Goal: Task Accomplishment & Management: Manage account settings

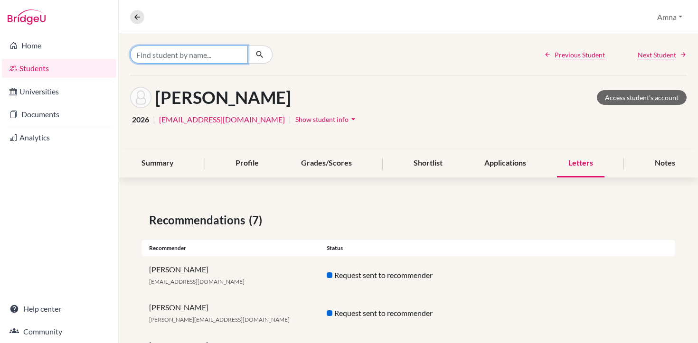
click at [196, 55] on input "Find student by name..." at bounding box center [189, 55] width 118 height 18
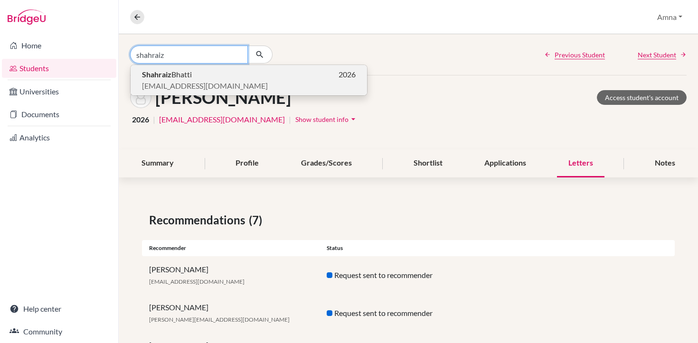
type input "shahraiz"
click at [158, 80] on span "Shahraiz Bhatti" at bounding box center [167, 74] width 50 height 11
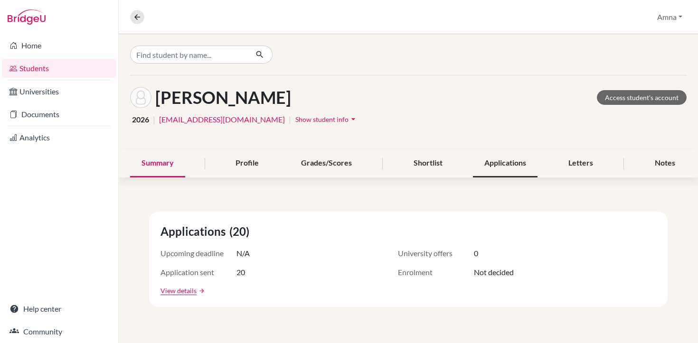
click at [493, 169] on div "Applications" at bounding box center [505, 164] width 65 height 28
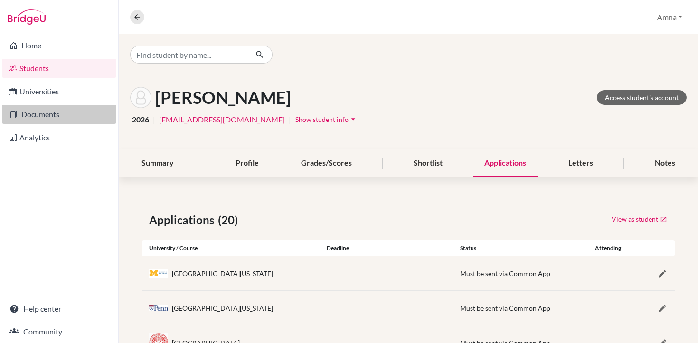
click at [39, 115] on link "Documents" at bounding box center [59, 114] width 114 height 19
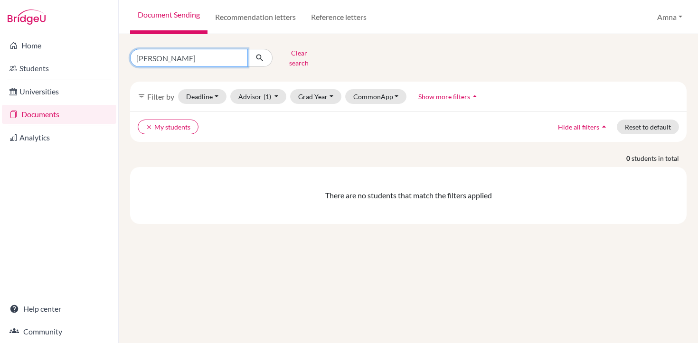
click at [239, 58] on input "sharyar" at bounding box center [189, 58] width 118 height 18
click at [240, 54] on input "sharyar" at bounding box center [189, 58] width 118 height 18
click at [235, 54] on input "sharyar" at bounding box center [189, 58] width 118 height 18
type input "bhatti"
click at [257, 55] on icon "submit" at bounding box center [259, 57] width 9 height 9
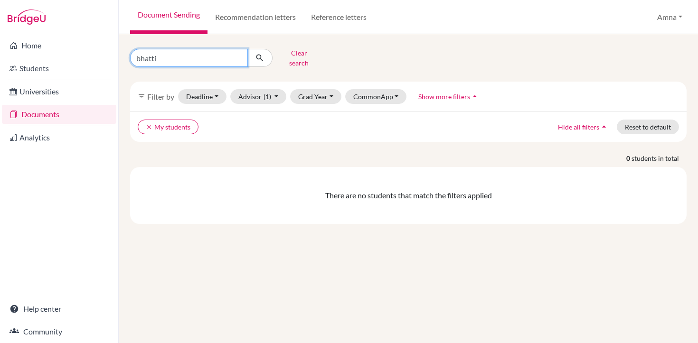
click at [185, 57] on input "bhatti" at bounding box center [189, 58] width 118 height 18
click at [263, 93] on span "(1)" at bounding box center [267, 97] width 8 height 8
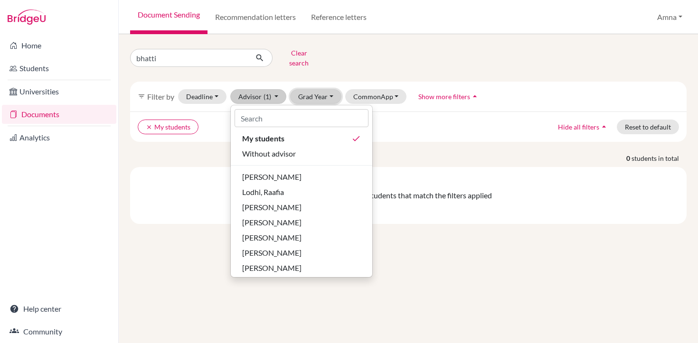
click at [335, 89] on button "Grad Year" at bounding box center [315, 96] width 51 height 15
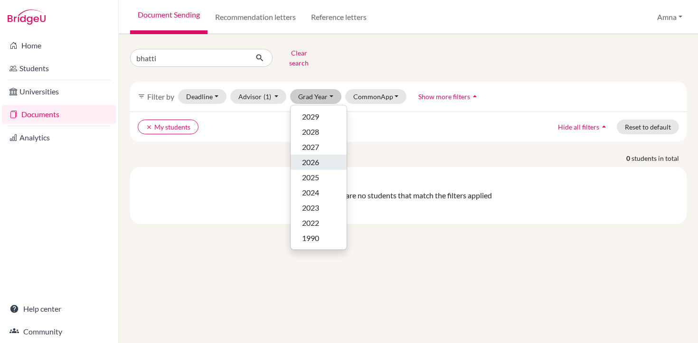
click at [323, 158] on div "2026" at bounding box center [318, 162] width 33 height 11
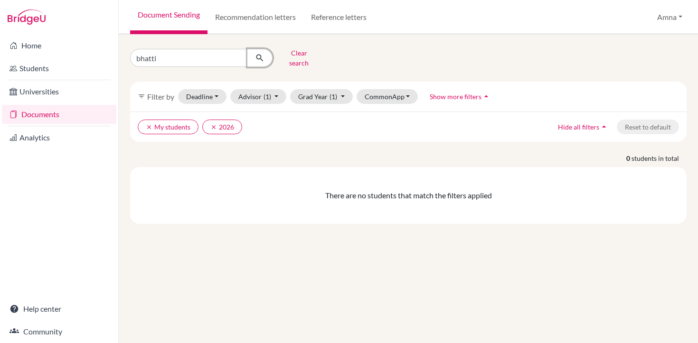
click at [259, 53] on icon "submit" at bounding box center [259, 57] width 9 height 9
click at [146, 124] on icon "clear" at bounding box center [149, 127] width 7 height 7
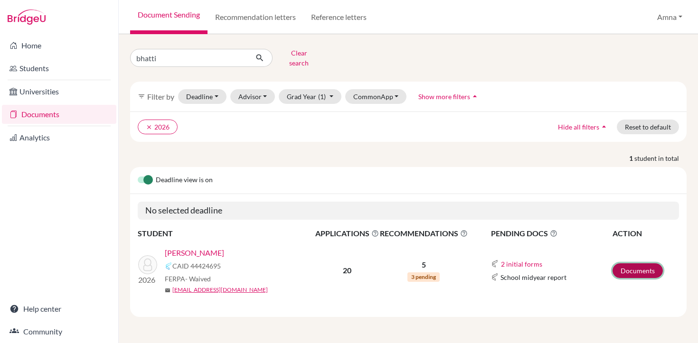
click at [635, 265] on link "Documents" at bounding box center [637, 270] width 50 height 15
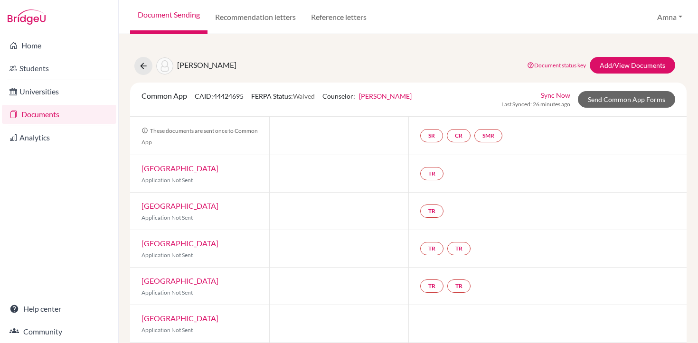
click at [381, 95] on link "[PERSON_NAME]" at bounding box center [385, 96] width 53 height 8
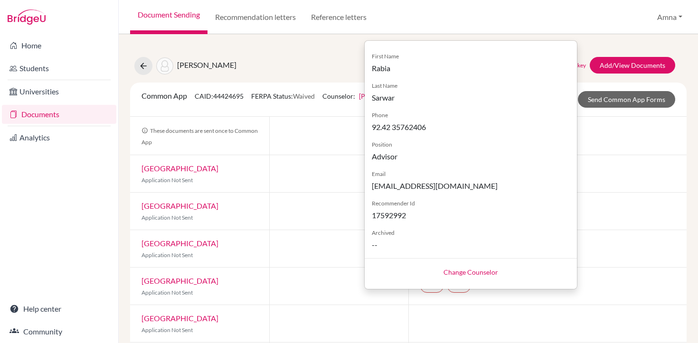
click at [340, 101] on div "Common App CAID: 44424695 FERPA Status: Waived Counselor: [PERSON_NAME] First N…" at bounding box center [276, 99] width 284 height 19
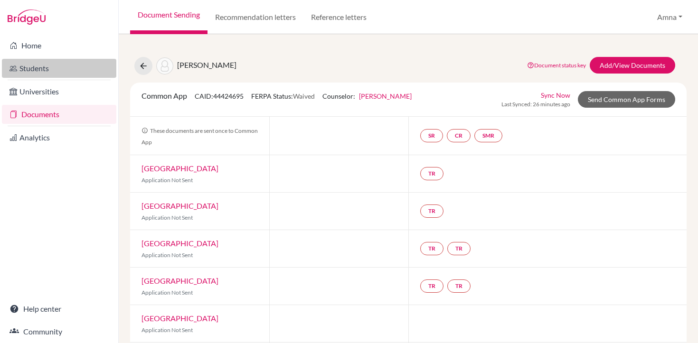
click at [49, 67] on link "Students" at bounding box center [59, 68] width 114 height 19
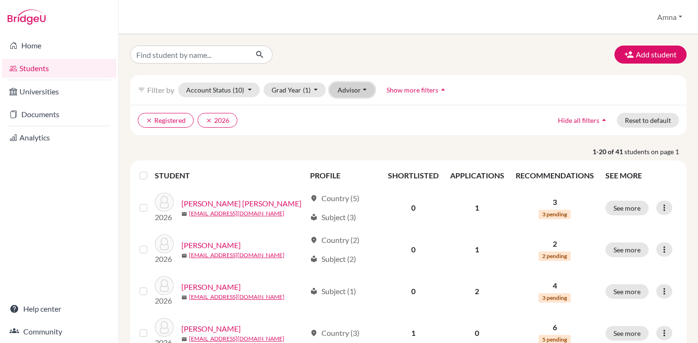
click at [363, 93] on button "Advisor" at bounding box center [351, 90] width 45 height 15
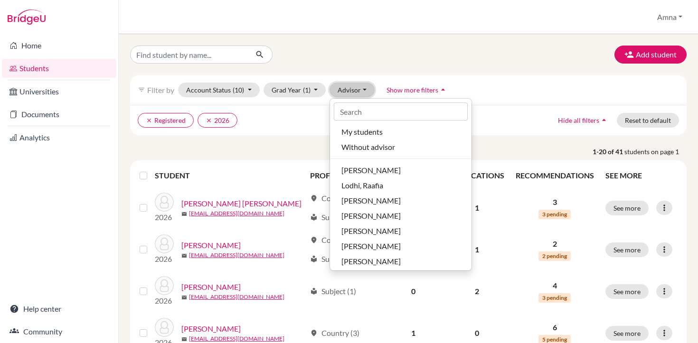
click at [363, 93] on button "Advisor" at bounding box center [351, 90] width 45 height 15
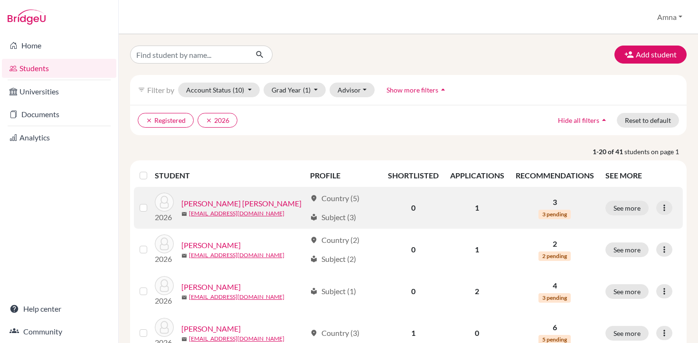
click at [217, 205] on link "Abbas, Syed Muhammad Naqi" at bounding box center [241, 203] width 120 height 11
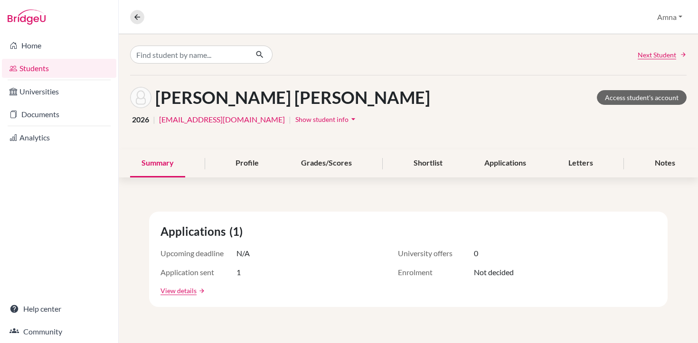
click at [348, 117] on icon "arrow_drop_down" at bounding box center [352, 118] width 9 height 9
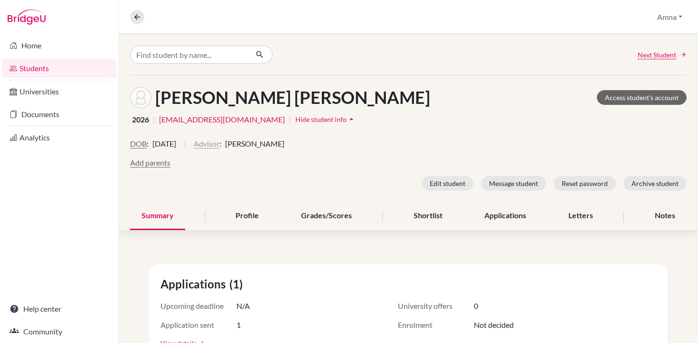
click at [219, 147] on button "Advisor" at bounding box center [207, 143] width 26 height 11
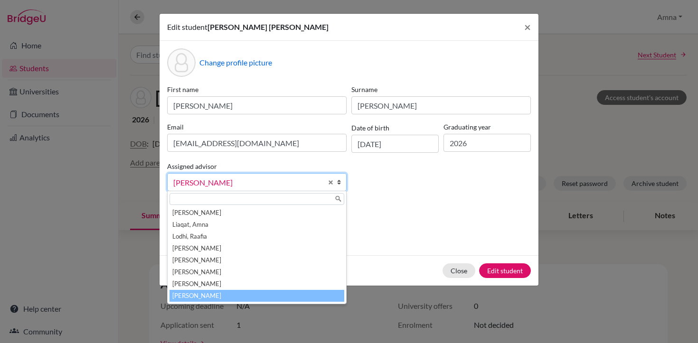
click at [336, 185] on link "Zienchuk, Andrew" at bounding box center [256, 182] width 179 height 18
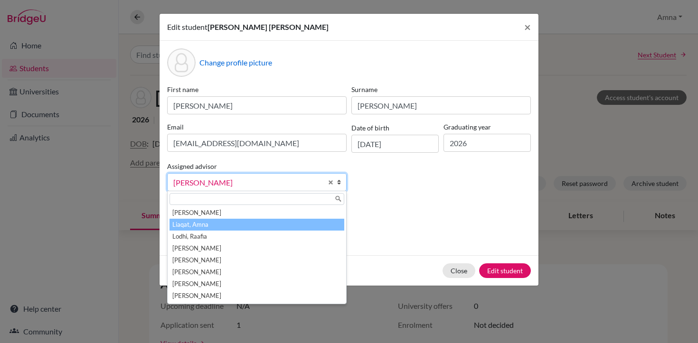
click at [240, 222] on li "Liaqat, Amna" at bounding box center [256, 225] width 175 height 12
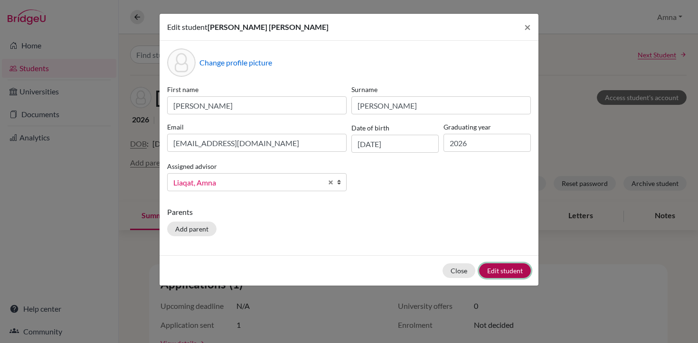
click at [503, 273] on button "Edit student" at bounding box center [505, 270] width 52 height 15
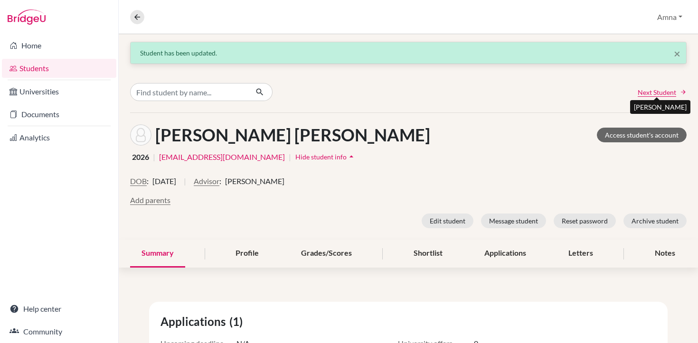
click at [659, 91] on span "Next Student" at bounding box center [657, 92] width 38 height 10
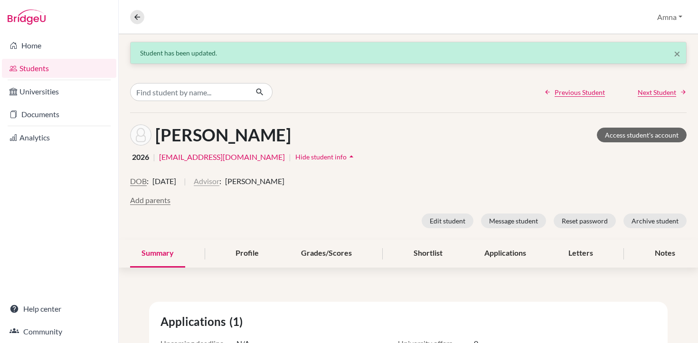
click at [219, 180] on button "Advisor" at bounding box center [207, 181] width 26 height 11
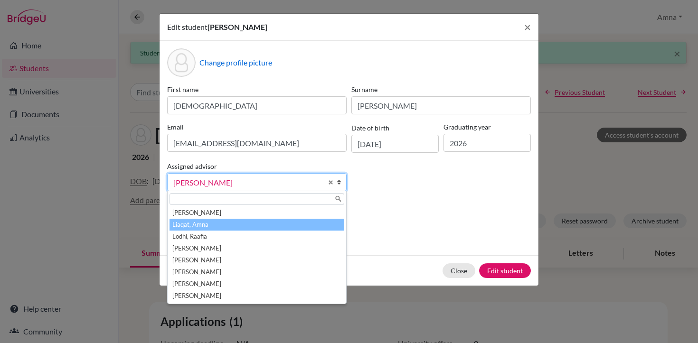
click at [204, 230] on li "Liaqat, Amna" at bounding box center [256, 225] width 175 height 12
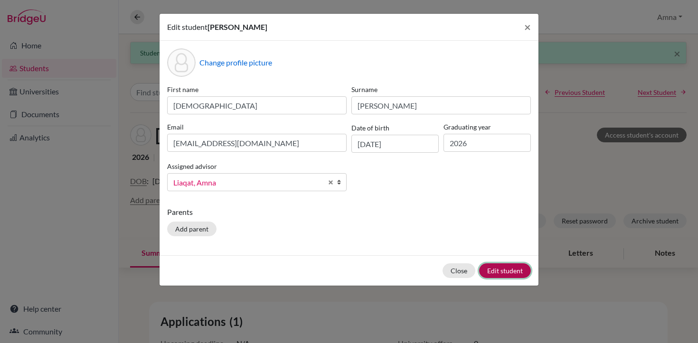
click at [505, 271] on button "Edit student" at bounding box center [505, 270] width 52 height 15
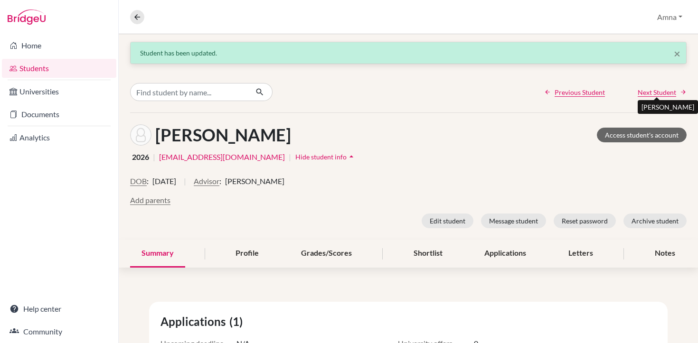
click at [648, 94] on span "Next Student" at bounding box center [657, 92] width 38 height 10
click at [219, 183] on button "Advisor" at bounding box center [207, 181] width 26 height 11
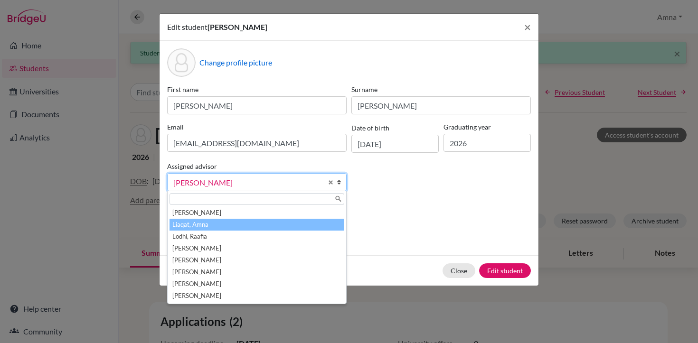
click at [209, 226] on li "Liaqat, Amna" at bounding box center [256, 225] width 175 height 12
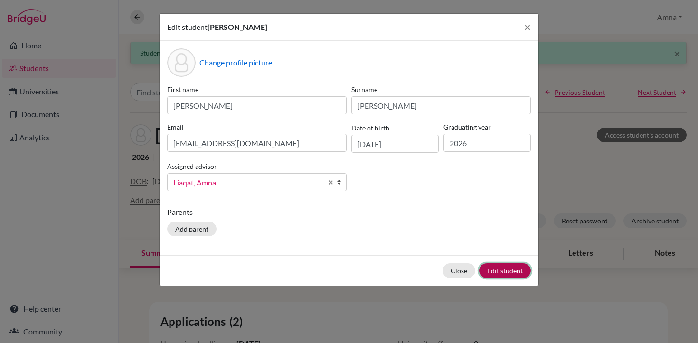
click at [503, 270] on button "Edit student" at bounding box center [505, 270] width 52 height 15
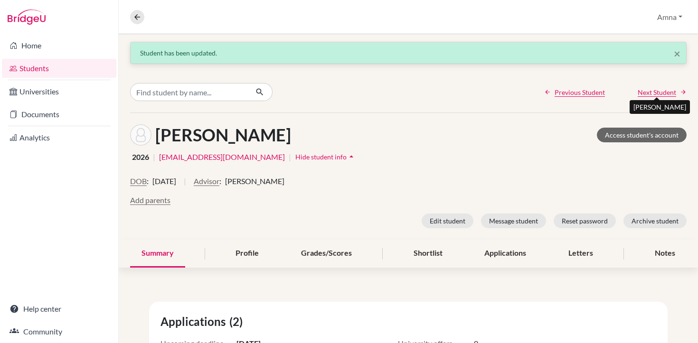
click at [652, 88] on span "Next Student" at bounding box center [657, 92] width 38 height 10
click at [219, 181] on button "Advisor" at bounding box center [207, 181] width 26 height 11
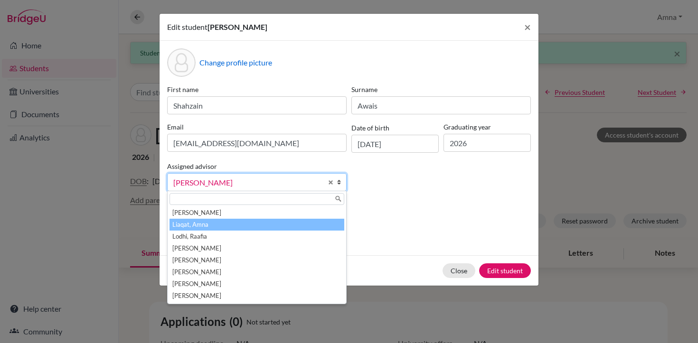
click at [206, 224] on li "Liaqat, Amna" at bounding box center [256, 225] width 175 height 12
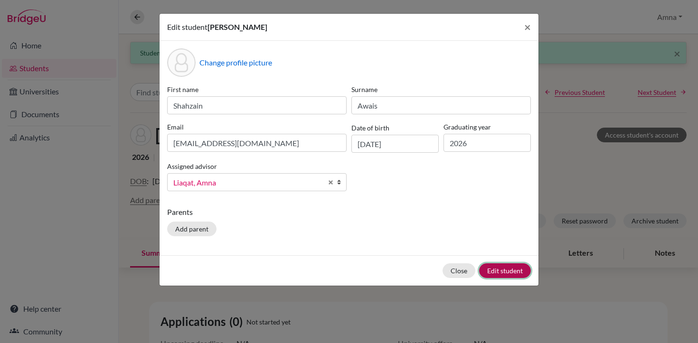
click at [507, 272] on button "Edit student" at bounding box center [505, 270] width 52 height 15
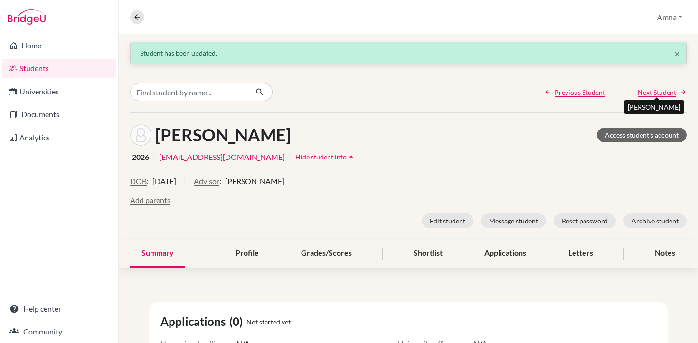
click at [669, 88] on span "Next Student" at bounding box center [657, 92] width 38 height 10
click at [219, 185] on button "Advisor" at bounding box center [207, 181] width 26 height 11
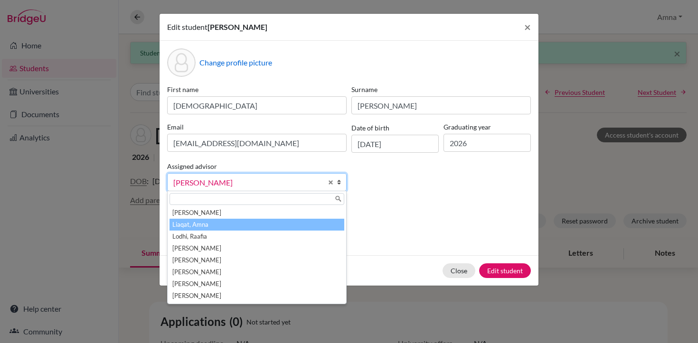
click at [213, 226] on li "Liaqat, Amna" at bounding box center [256, 225] width 175 height 12
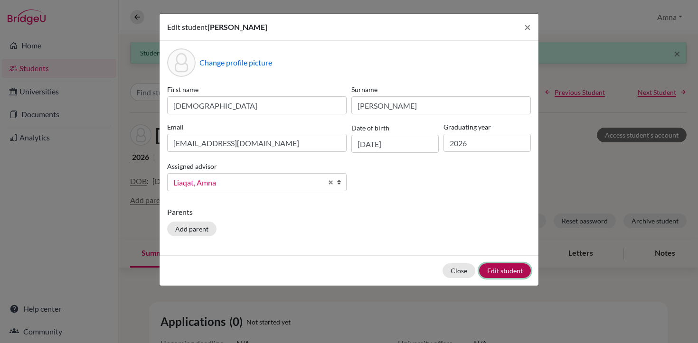
click at [507, 272] on button "Edit student" at bounding box center [505, 270] width 52 height 15
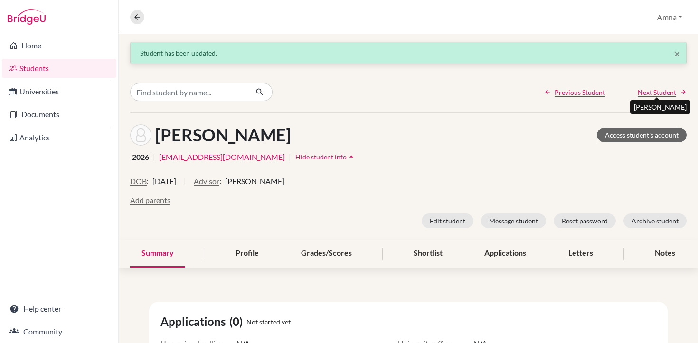
click at [652, 94] on span "Next Student" at bounding box center [657, 92] width 38 height 10
click at [219, 185] on button "Advisor" at bounding box center [207, 181] width 26 height 11
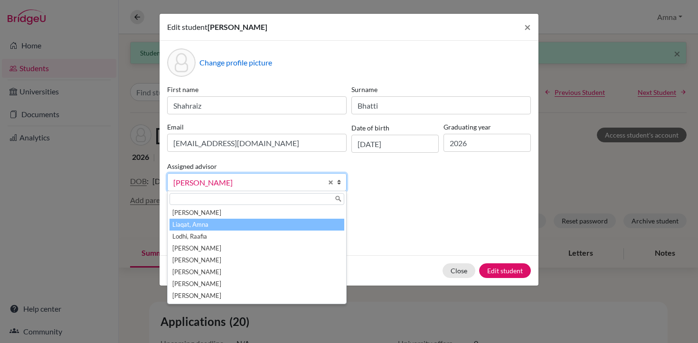
click at [227, 222] on li "Liaqat, Amna" at bounding box center [256, 225] width 175 height 12
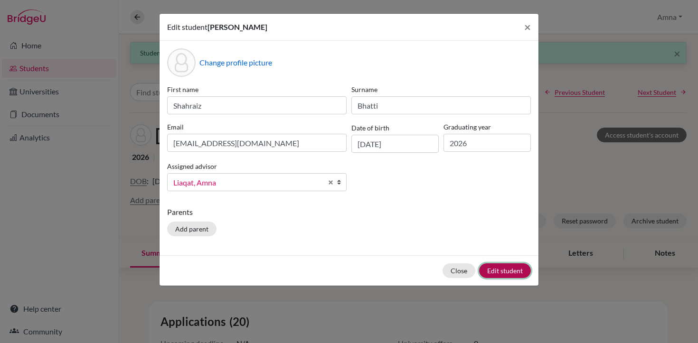
click at [506, 271] on button "Edit student" at bounding box center [505, 270] width 52 height 15
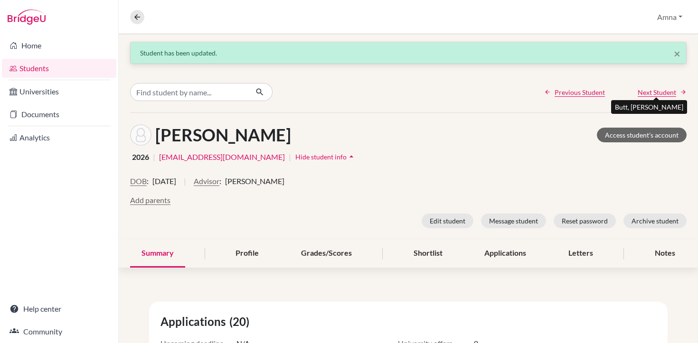
click at [659, 89] on span "Next Student" at bounding box center [657, 92] width 38 height 10
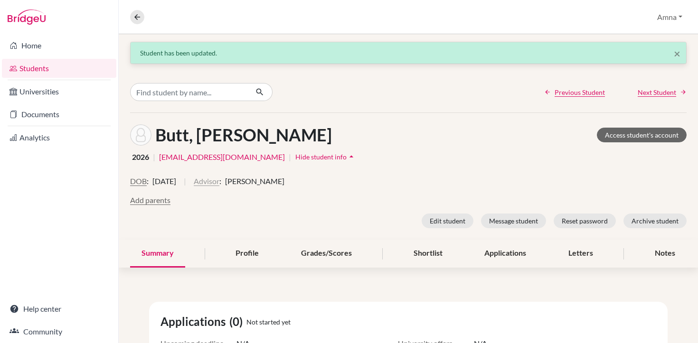
click at [219, 181] on button "Advisor" at bounding box center [207, 181] width 26 height 11
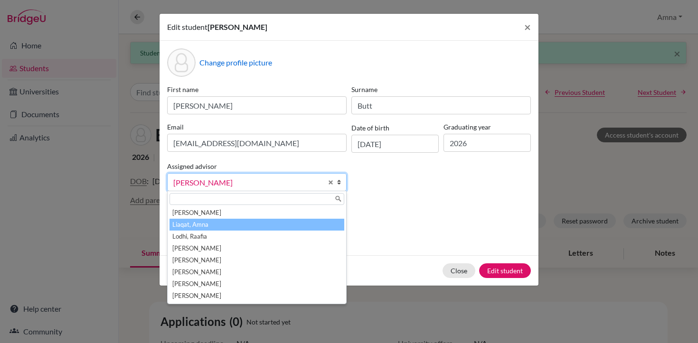
click at [220, 227] on li "Liaqat, Amna" at bounding box center [256, 225] width 175 height 12
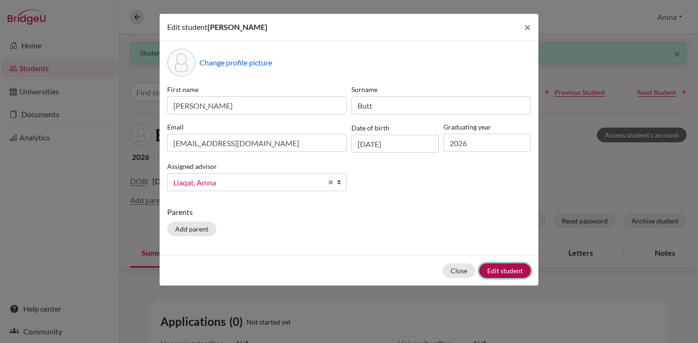
click at [510, 273] on button "Edit student" at bounding box center [505, 270] width 52 height 15
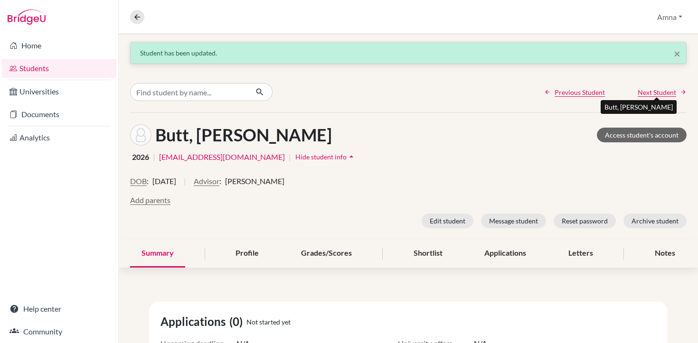
click at [651, 90] on span "Next Student" at bounding box center [657, 92] width 38 height 10
click at [219, 184] on button "Advisor" at bounding box center [207, 181] width 26 height 11
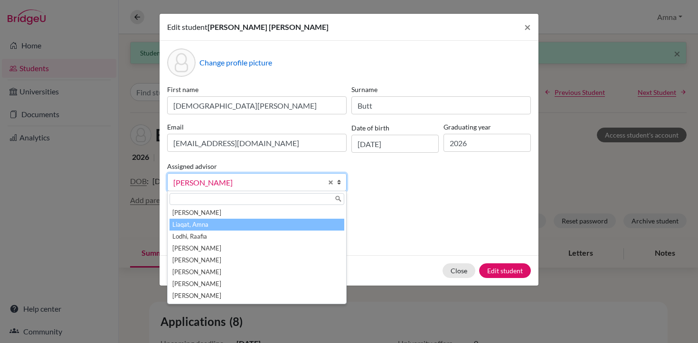
click at [219, 222] on li "Liaqat, Amna" at bounding box center [256, 225] width 175 height 12
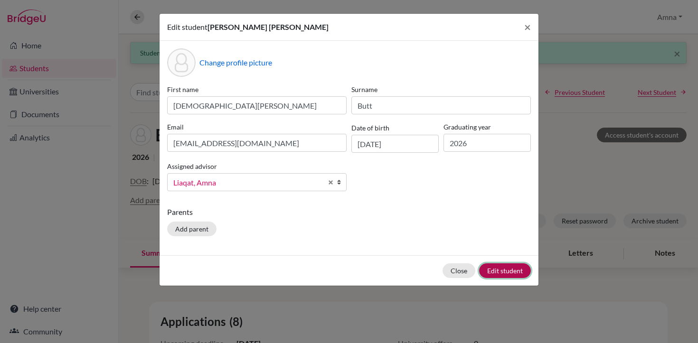
click at [502, 274] on button "Edit student" at bounding box center [505, 270] width 52 height 15
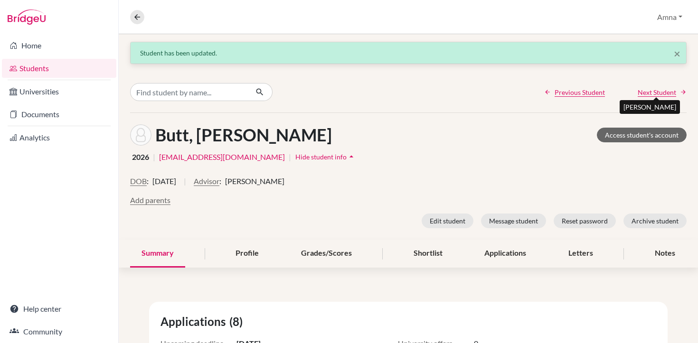
click at [649, 94] on span "Next Student" at bounding box center [657, 92] width 38 height 10
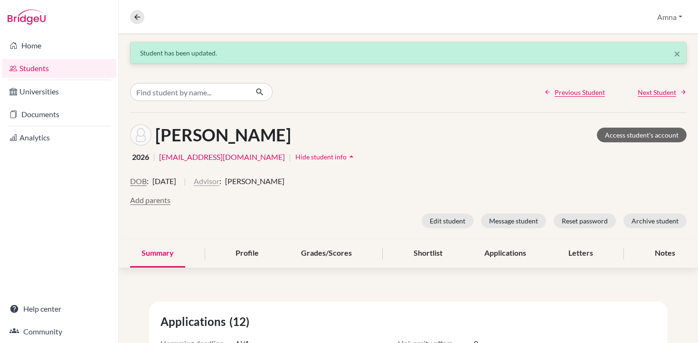
click at [219, 182] on button "Advisor" at bounding box center [207, 181] width 26 height 11
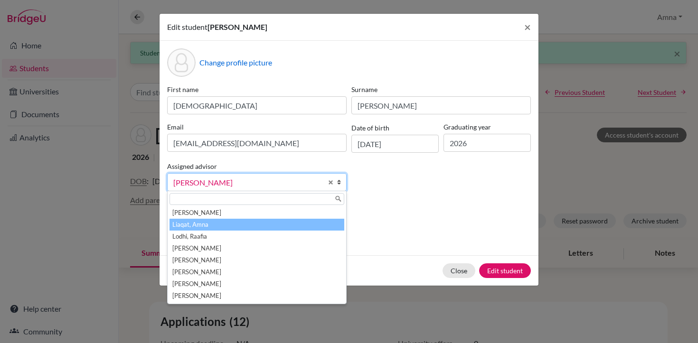
click at [208, 225] on li "Liaqat, Amna" at bounding box center [256, 225] width 175 height 12
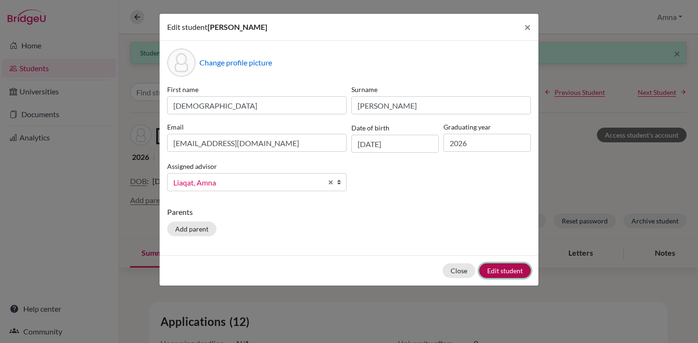
click at [502, 268] on button "Edit student" at bounding box center [505, 270] width 52 height 15
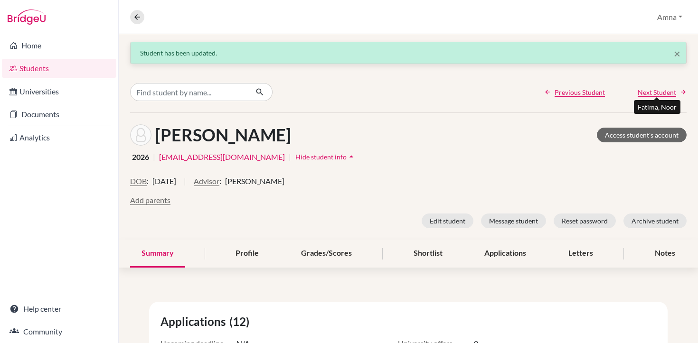
click at [654, 93] on span "Next Student" at bounding box center [657, 92] width 38 height 10
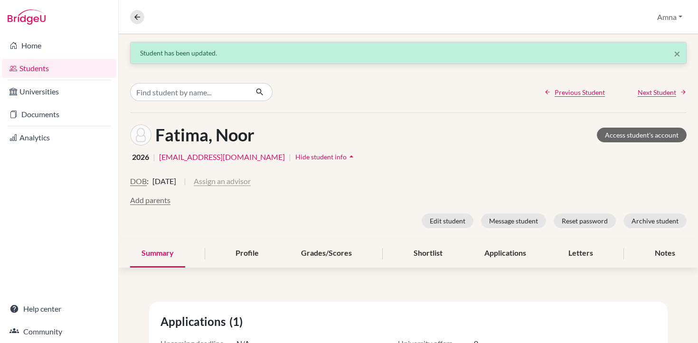
click at [251, 184] on button "Assign an advisor" at bounding box center [222, 181] width 57 height 11
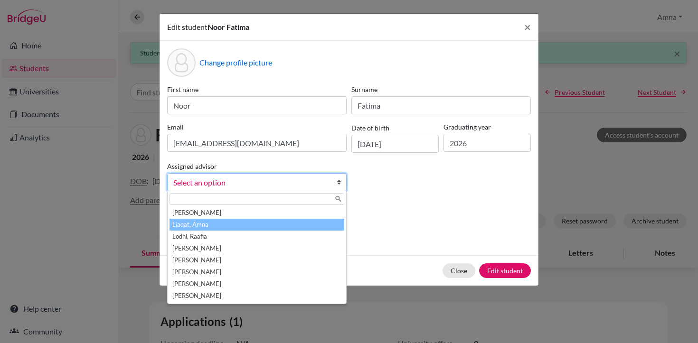
click at [217, 226] on li "Liaqat, Amna" at bounding box center [256, 225] width 175 height 12
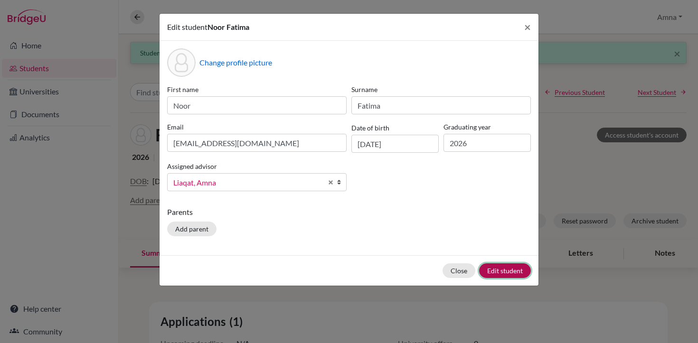
click at [510, 271] on button "Edit student" at bounding box center [505, 270] width 52 height 15
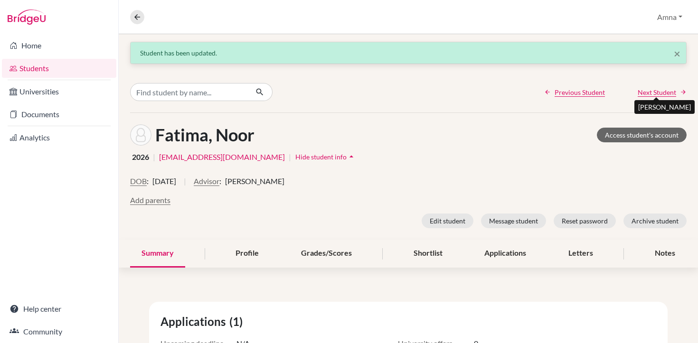
click at [658, 87] on span "Next Student" at bounding box center [657, 92] width 38 height 10
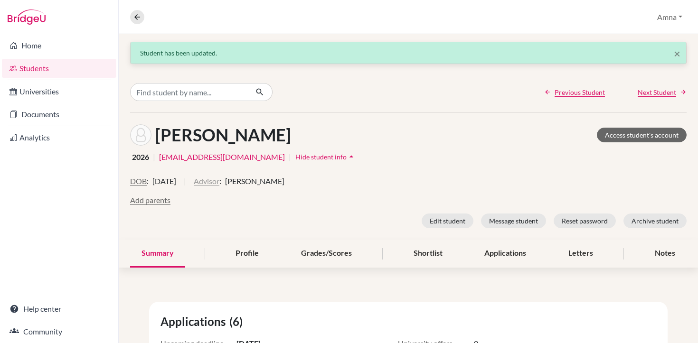
click at [219, 182] on button "Advisor" at bounding box center [207, 181] width 26 height 11
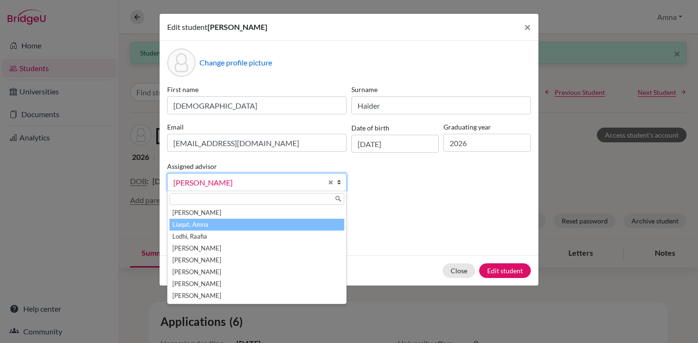
click at [222, 223] on li "Liaqat, Amna" at bounding box center [256, 225] width 175 height 12
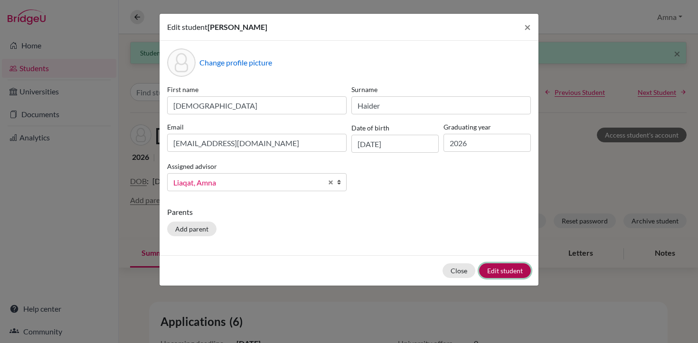
click at [511, 273] on button "Edit student" at bounding box center [505, 270] width 52 height 15
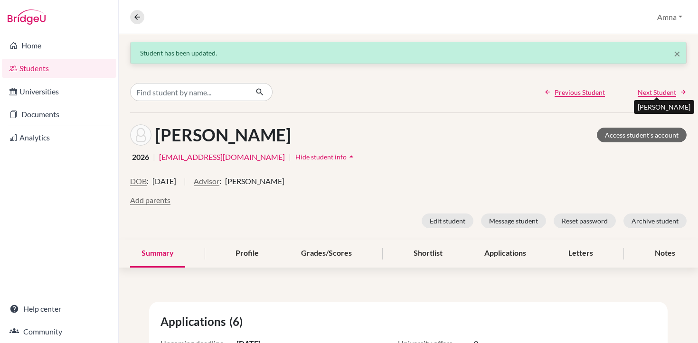
click at [648, 89] on span "Next Student" at bounding box center [657, 92] width 38 height 10
click at [219, 182] on button "Advisor" at bounding box center [207, 181] width 26 height 11
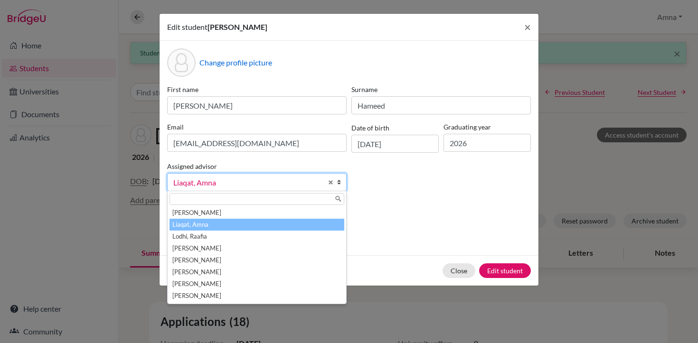
click at [582, 187] on div "Edit student Saif Hameed × Change profile picture First name Saif Surname Hamee…" at bounding box center [349, 171] width 698 height 343
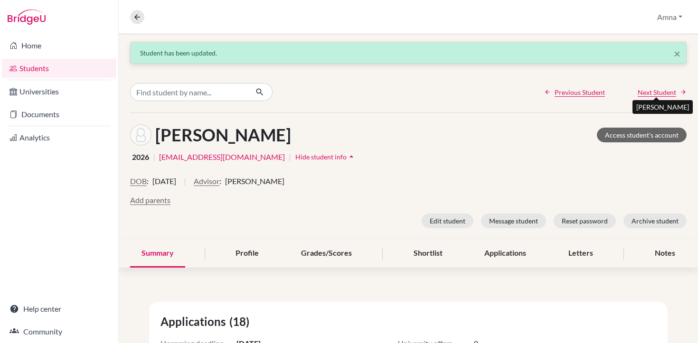
click at [653, 93] on span "Next Student" at bounding box center [657, 92] width 38 height 10
click at [219, 176] on button "Advisor" at bounding box center [207, 181] width 26 height 11
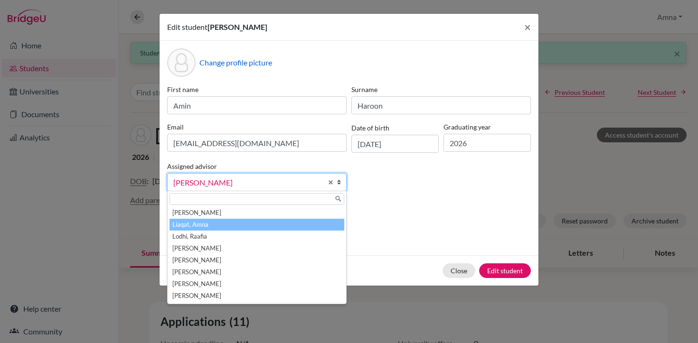
click at [198, 222] on li "Liaqat, Amna" at bounding box center [256, 225] width 175 height 12
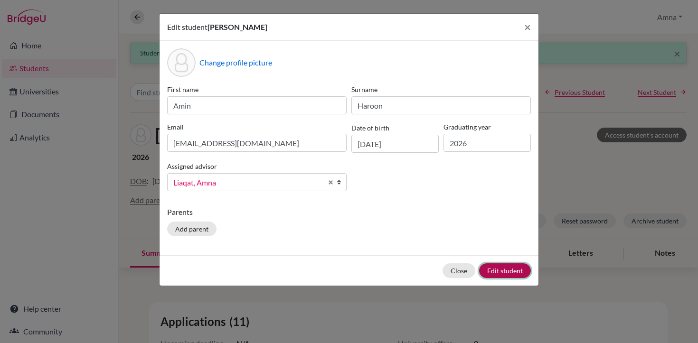
click at [512, 265] on button "Edit student" at bounding box center [505, 270] width 52 height 15
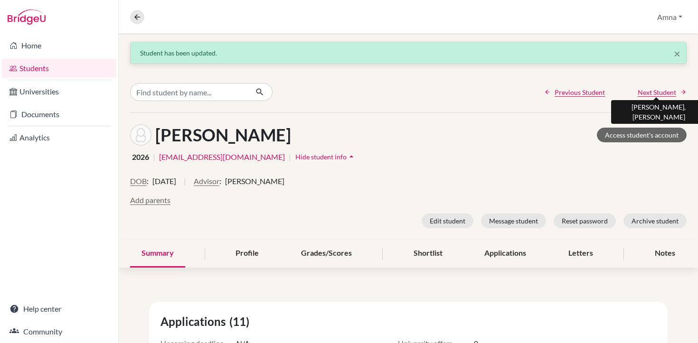
click at [663, 94] on span "Next Student" at bounding box center [657, 92] width 38 height 10
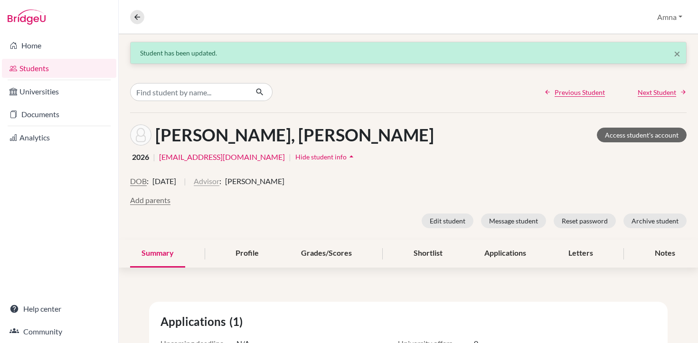
click at [219, 182] on button "Advisor" at bounding box center [207, 181] width 26 height 11
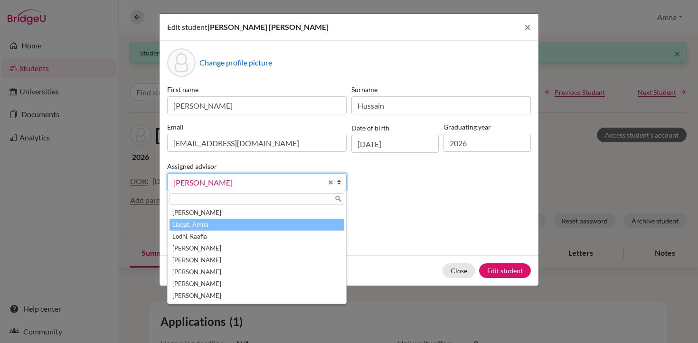
click at [211, 226] on li "Liaqat, Amna" at bounding box center [256, 225] width 175 height 12
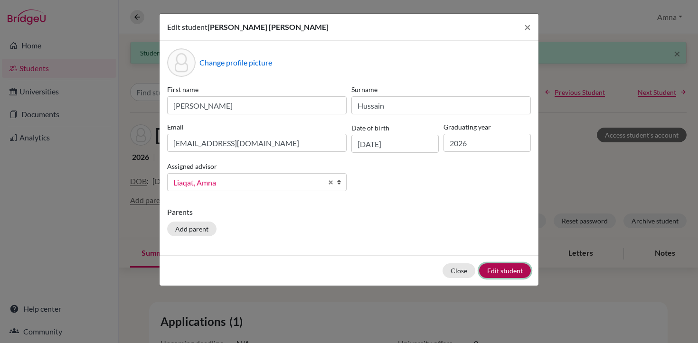
click at [511, 277] on button "Edit student" at bounding box center [505, 270] width 52 height 15
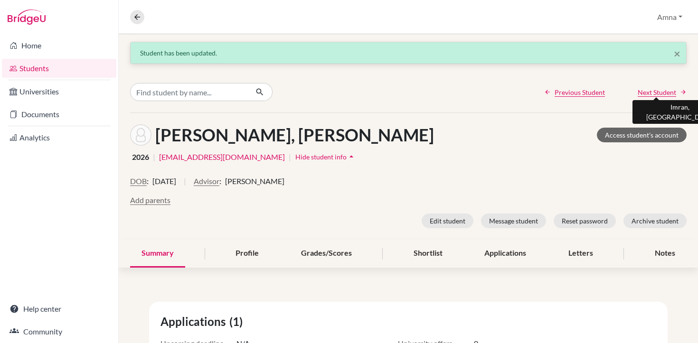
click at [652, 89] on span "Next Student" at bounding box center [657, 92] width 38 height 10
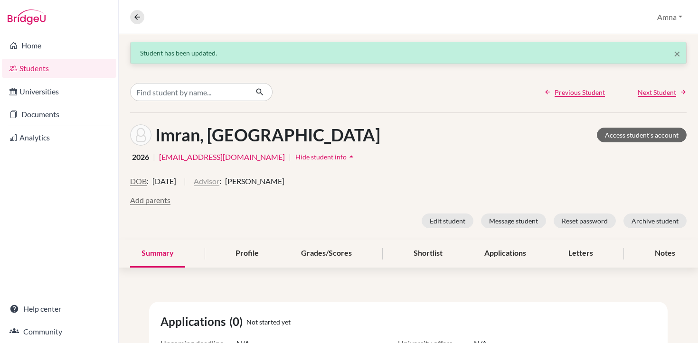
click at [219, 180] on button "Advisor" at bounding box center [207, 181] width 26 height 11
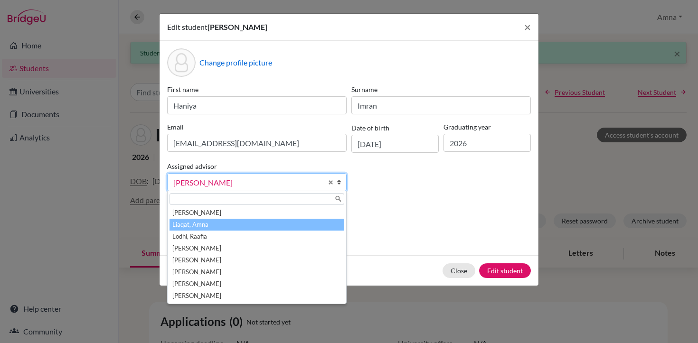
click at [200, 229] on li "Liaqat, Amna" at bounding box center [256, 225] width 175 height 12
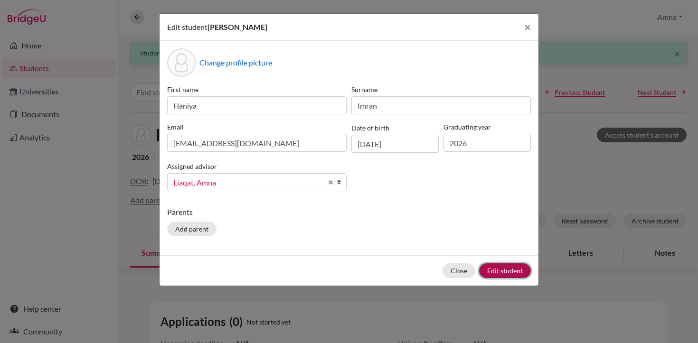
click at [506, 270] on button "Edit student" at bounding box center [505, 270] width 52 height 15
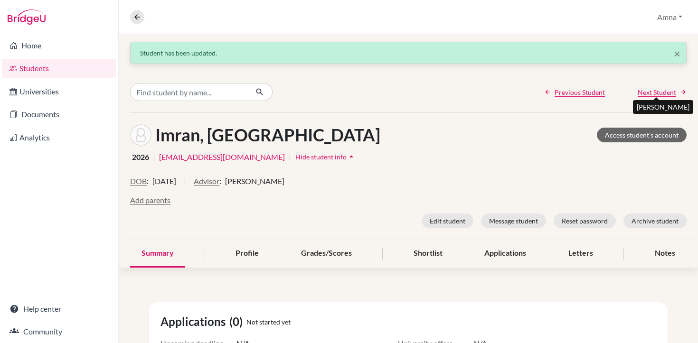
click at [656, 96] on span "Next Student" at bounding box center [657, 92] width 38 height 10
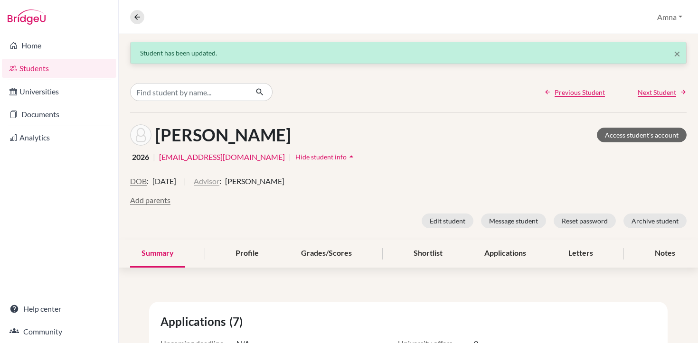
click at [219, 183] on button "Advisor" at bounding box center [207, 181] width 26 height 11
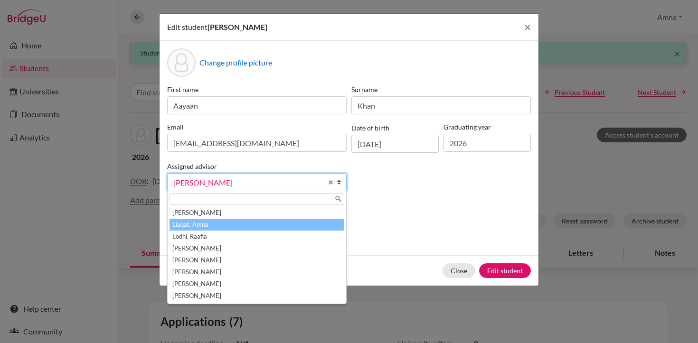
click at [206, 220] on li "Liaqat, Amna" at bounding box center [256, 225] width 175 height 12
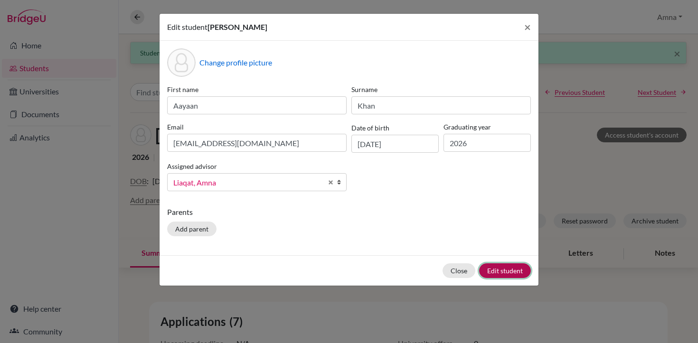
click at [497, 270] on button "Edit student" at bounding box center [505, 270] width 52 height 15
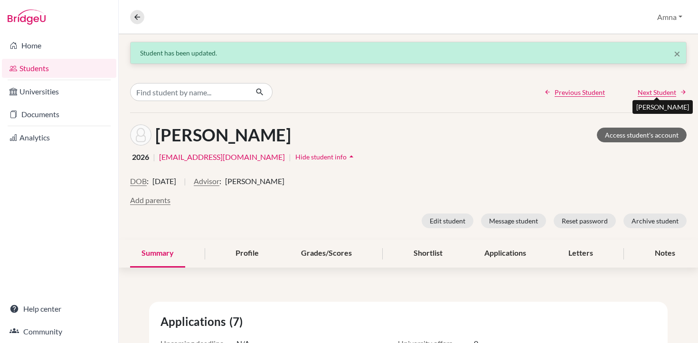
click at [648, 94] on span "Next Student" at bounding box center [657, 92] width 38 height 10
click at [219, 185] on button "Advisor" at bounding box center [207, 181] width 26 height 11
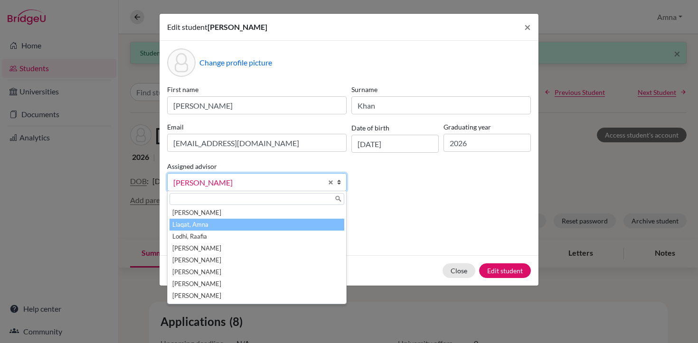
click at [213, 226] on li "Liaqat, Amna" at bounding box center [256, 225] width 175 height 12
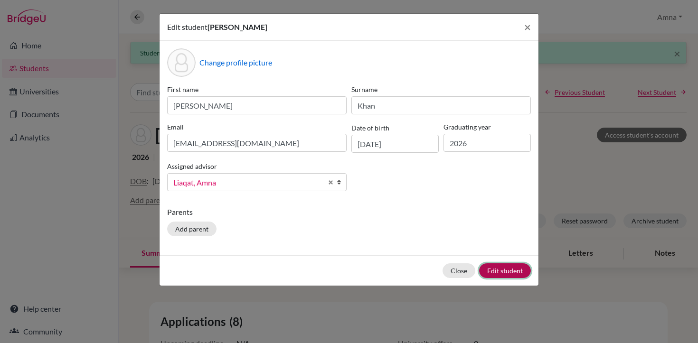
click at [504, 268] on button "Edit student" at bounding box center [505, 270] width 52 height 15
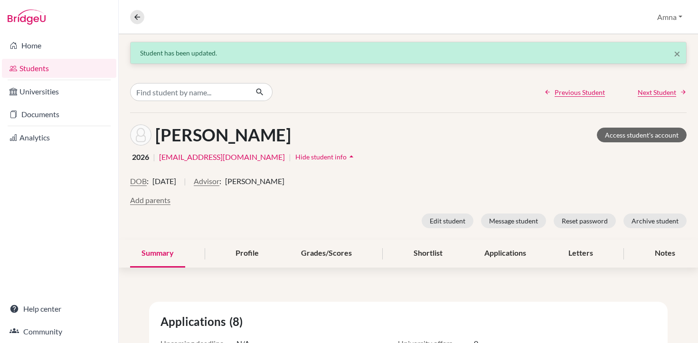
click at [648, 92] on span "Next Student" at bounding box center [657, 92] width 38 height 10
click at [219, 181] on button "Advisor" at bounding box center [207, 181] width 26 height 11
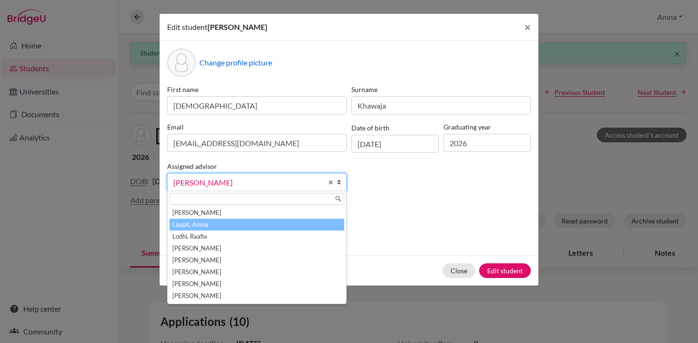
click at [201, 222] on li "Liaqat, Amna" at bounding box center [256, 225] width 175 height 12
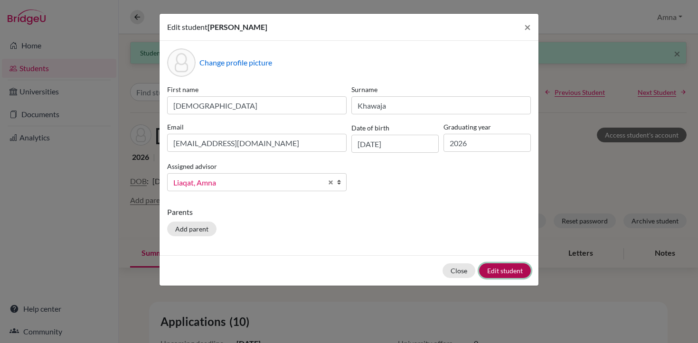
click at [507, 273] on button "Edit student" at bounding box center [505, 270] width 52 height 15
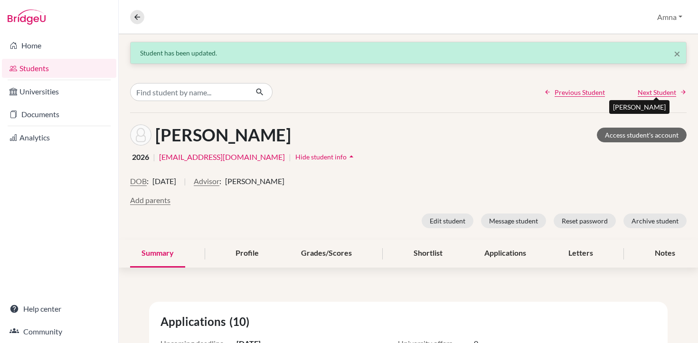
click at [665, 91] on span "Next Student" at bounding box center [657, 92] width 38 height 10
click at [219, 179] on button "Advisor" at bounding box center [207, 181] width 26 height 11
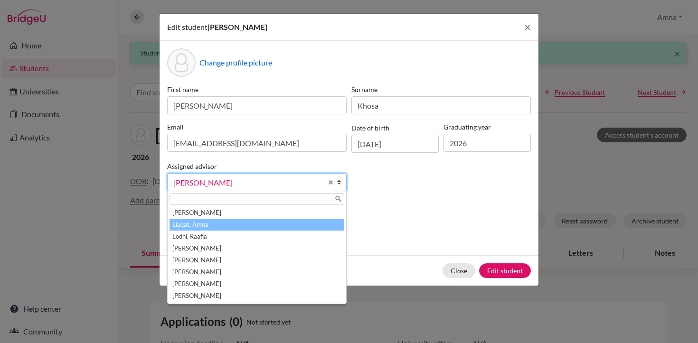
click at [207, 226] on li "Liaqat, Amna" at bounding box center [256, 225] width 175 height 12
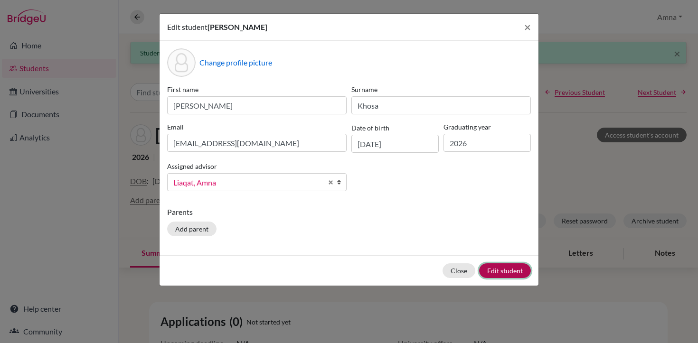
click at [498, 274] on button "Edit student" at bounding box center [505, 270] width 52 height 15
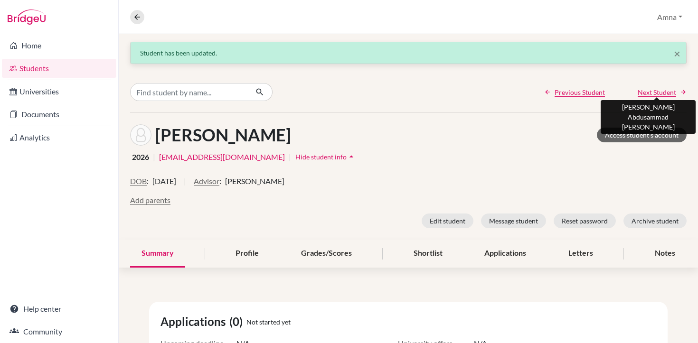
click at [644, 92] on span "Next Student" at bounding box center [657, 92] width 38 height 10
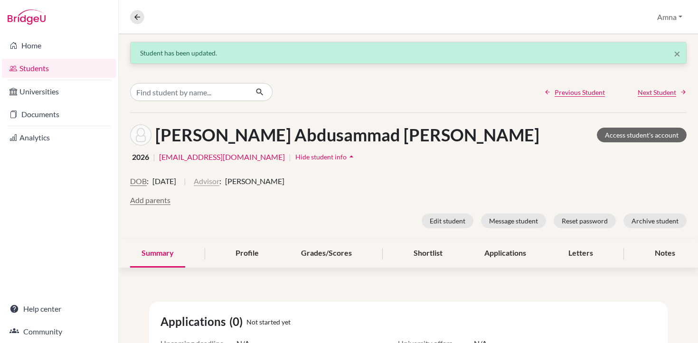
click at [219, 184] on button "Advisor" at bounding box center [207, 181] width 26 height 11
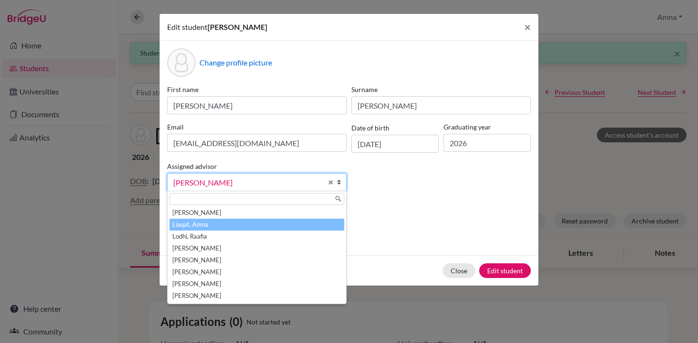
click at [195, 225] on li "Liaqat, Amna" at bounding box center [256, 225] width 175 height 12
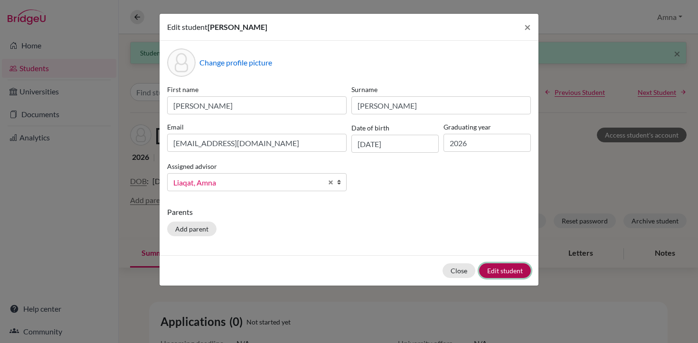
click at [504, 271] on button "Edit student" at bounding box center [505, 270] width 52 height 15
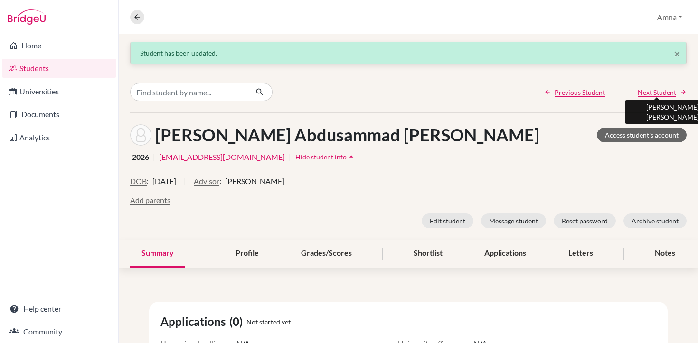
click at [658, 93] on span "Next Student" at bounding box center [657, 92] width 38 height 10
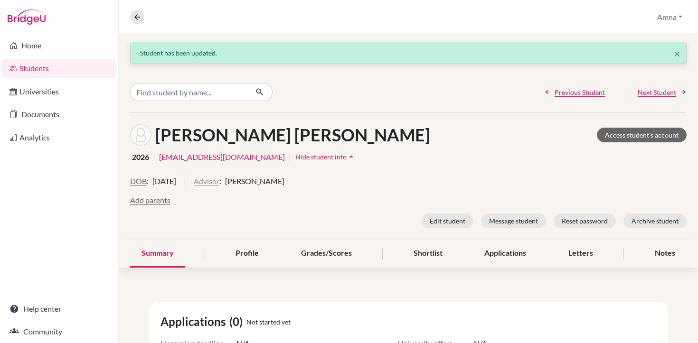
click at [219, 184] on button "Advisor" at bounding box center [207, 181] width 26 height 11
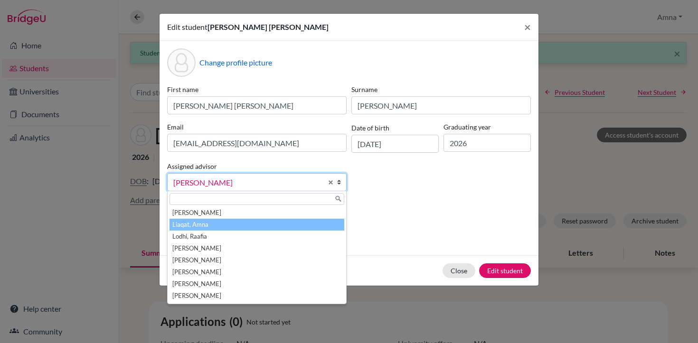
click at [189, 224] on li "Liaqat, Amna" at bounding box center [256, 225] width 175 height 12
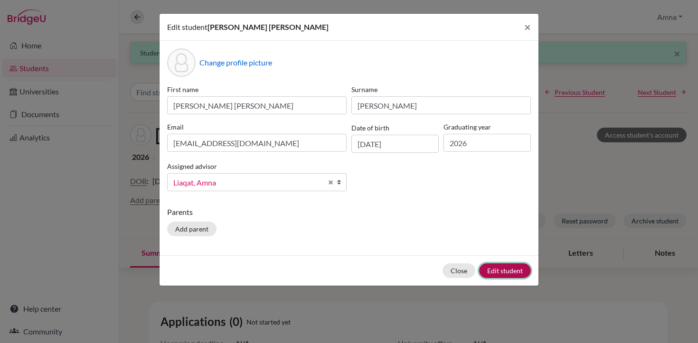
click at [512, 268] on button "Edit student" at bounding box center [505, 270] width 52 height 15
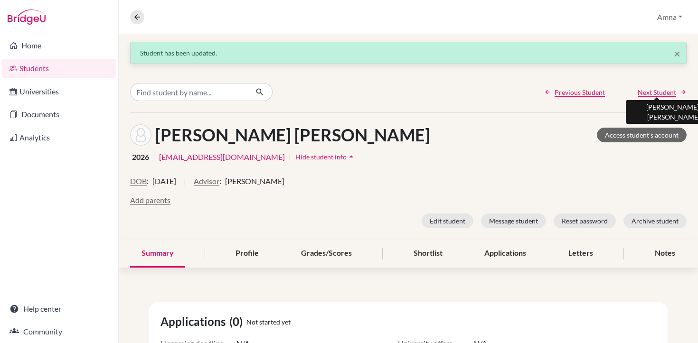
click at [663, 92] on span "Next Student" at bounding box center [657, 92] width 38 height 10
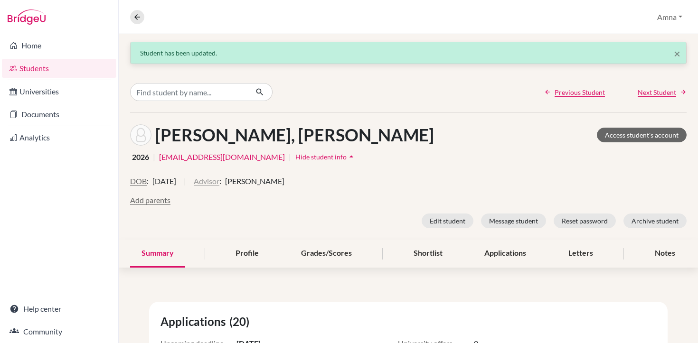
click at [219, 181] on button "Advisor" at bounding box center [207, 181] width 26 height 11
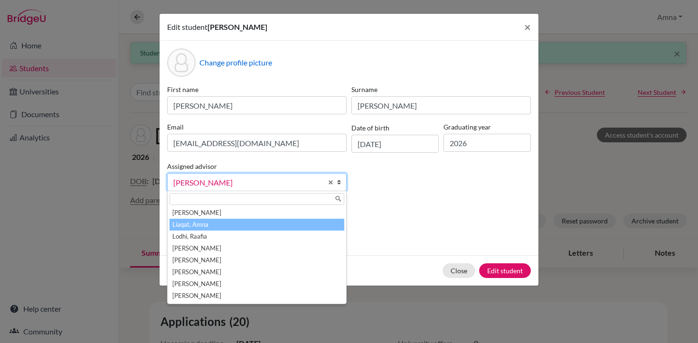
click at [222, 223] on li "Liaqat, Amna" at bounding box center [256, 225] width 175 height 12
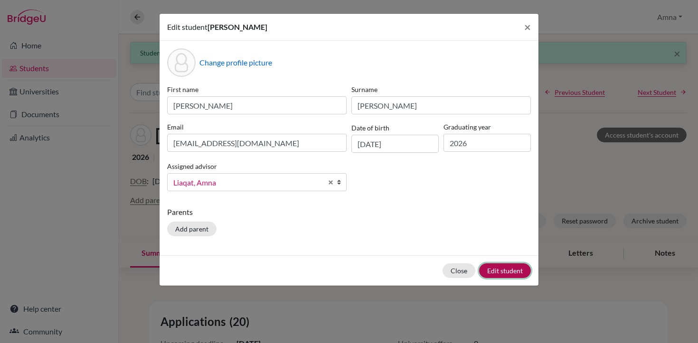
click at [517, 269] on button "Edit student" at bounding box center [505, 270] width 52 height 15
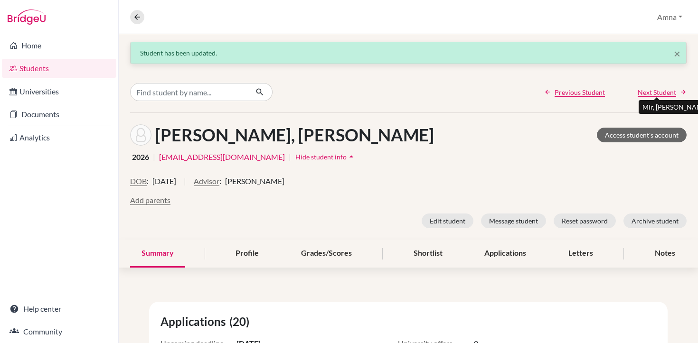
click at [653, 90] on span "Next Student" at bounding box center [657, 92] width 38 height 10
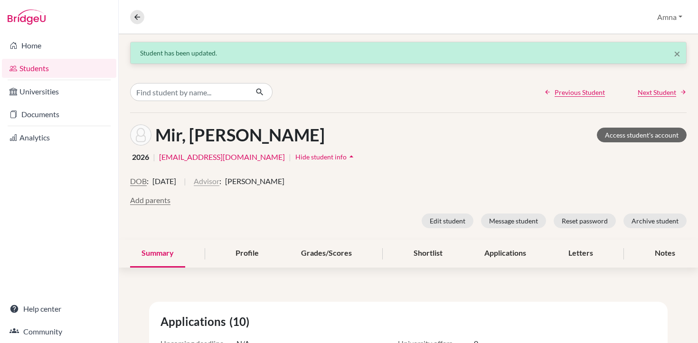
click at [219, 179] on button "Advisor" at bounding box center [207, 181] width 26 height 11
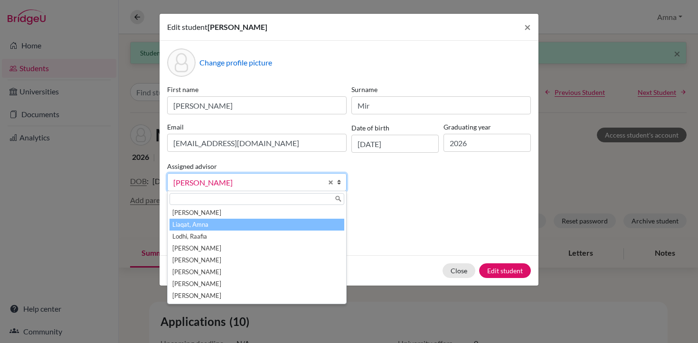
click at [202, 228] on li "Liaqat, Amna" at bounding box center [256, 225] width 175 height 12
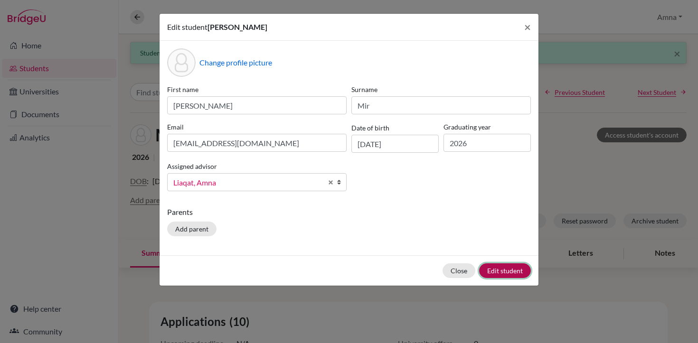
click at [512, 273] on button "Edit student" at bounding box center [505, 270] width 52 height 15
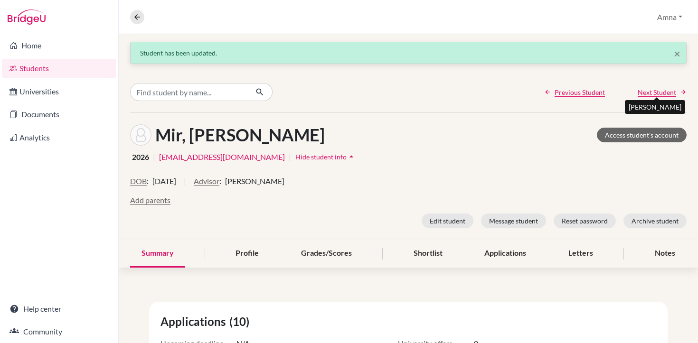
click at [649, 94] on span "Next Student" at bounding box center [657, 92] width 38 height 10
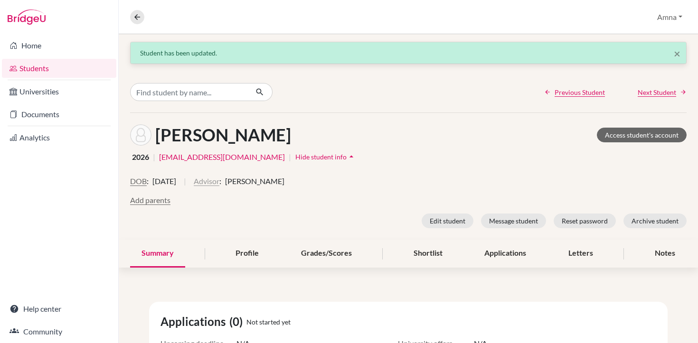
click at [219, 183] on button "Advisor" at bounding box center [207, 181] width 26 height 11
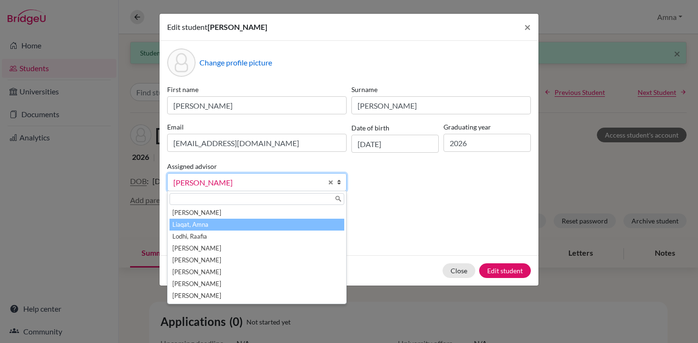
click at [203, 226] on li "Liaqat, Amna" at bounding box center [256, 225] width 175 height 12
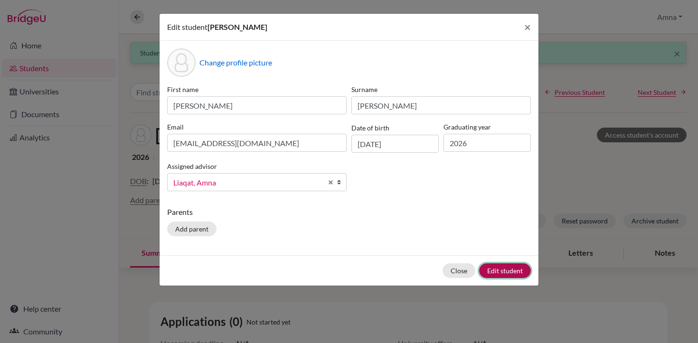
click at [505, 269] on button "Edit student" at bounding box center [505, 270] width 52 height 15
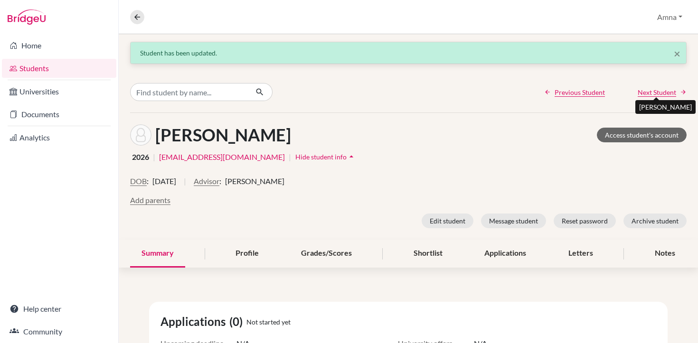
click at [650, 92] on span "Next Student" at bounding box center [657, 92] width 38 height 10
click at [219, 184] on button "Advisor" at bounding box center [207, 181] width 26 height 11
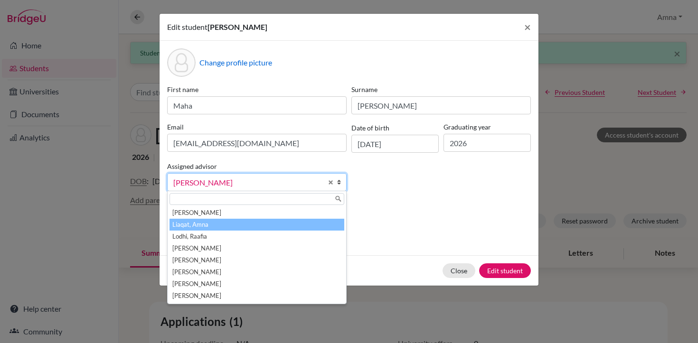
drag, startPoint x: 229, startPoint y: 217, endPoint x: 231, endPoint y: 226, distance: 8.8
click at [231, 226] on ul "Fernandez, Antonio Liaqat, Amna Lodhi, Raafia O'Bryon, Mary Rodabaugh, Blake Sa…" at bounding box center [256, 254] width 177 height 95
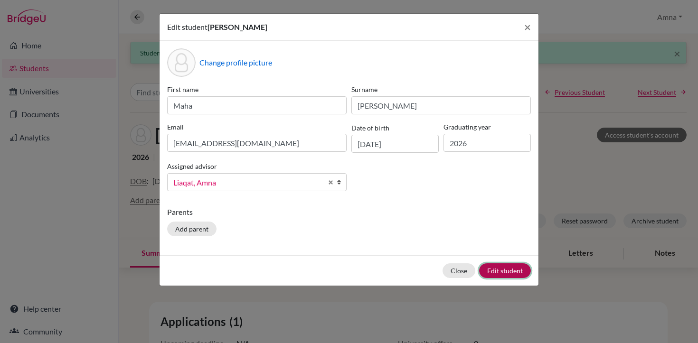
click at [506, 270] on button "Edit student" at bounding box center [505, 270] width 52 height 15
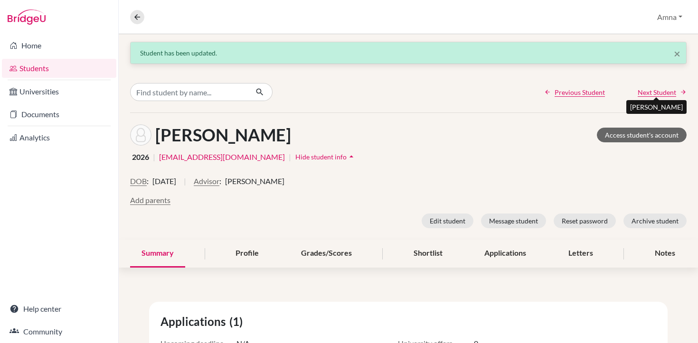
click at [649, 89] on span "Next Student" at bounding box center [657, 92] width 38 height 10
click at [219, 181] on button "Advisor" at bounding box center [207, 181] width 26 height 11
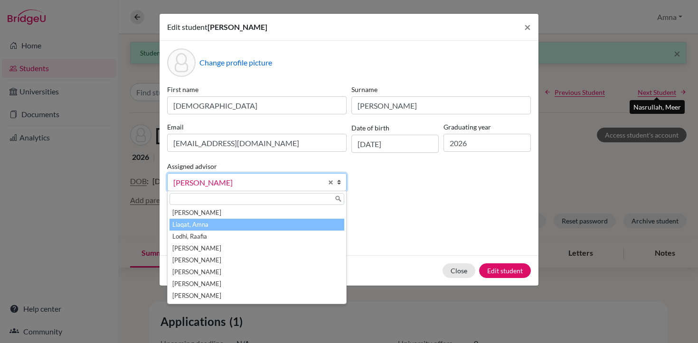
click at [206, 224] on li "Liaqat, Amna" at bounding box center [256, 225] width 175 height 12
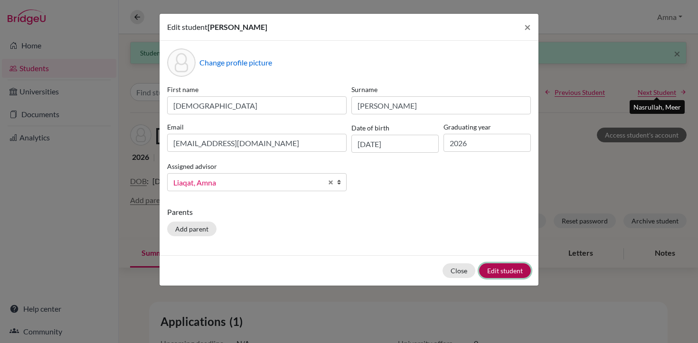
click at [504, 269] on button "Edit student" at bounding box center [505, 270] width 52 height 15
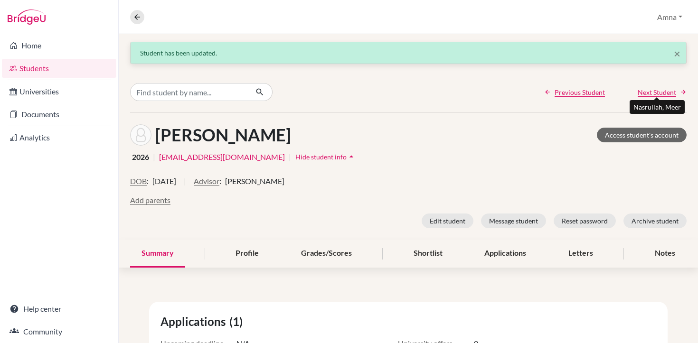
click at [646, 94] on span "Next Student" at bounding box center [657, 92] width 38 height 10
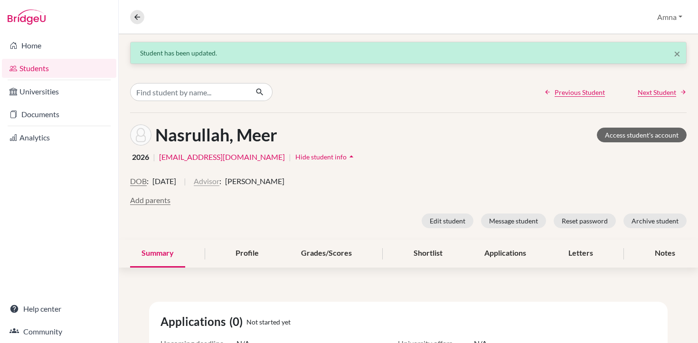
click at [219, 180] on button "Advisor" at bounding box center [207, 181] width 26 height 11
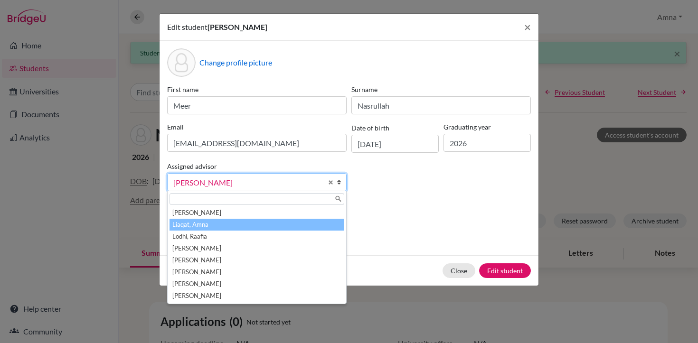
click at [207, 221] on li "Liaqat, Amna" at bounding box center [256, 225] width 175 height 12
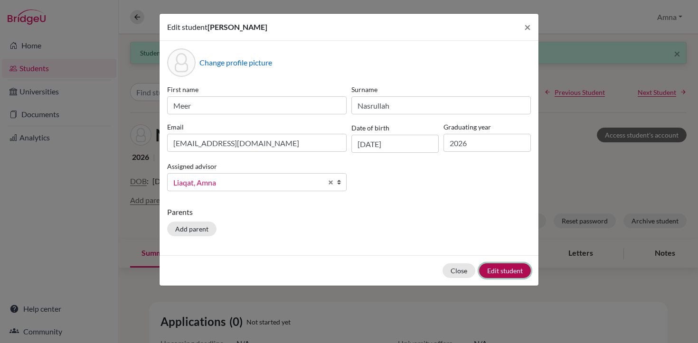
click at [517, 270] on button "Edit student" at bounding box center [505, 270] width 52 height 15
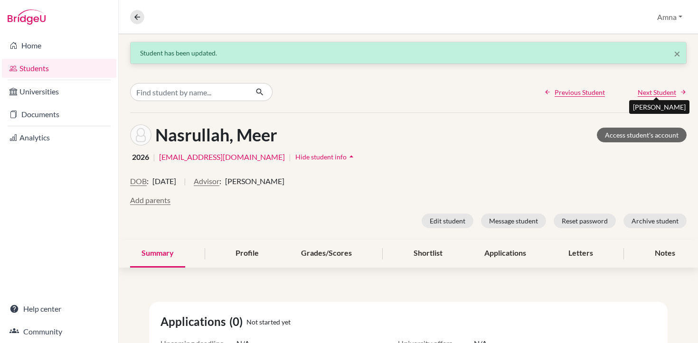
click at [651, 95] on span "Next Student" at bounding box center [657, 92] width 38 height 10
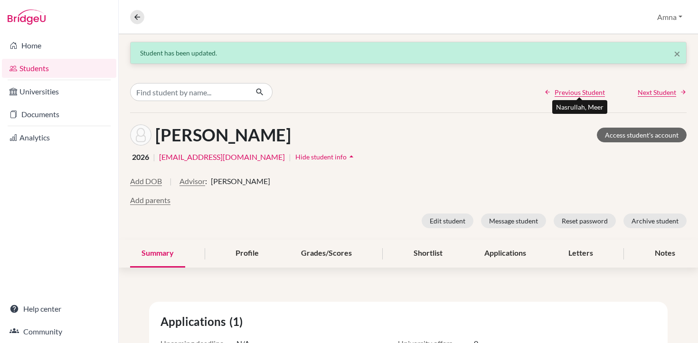
click at [572, 96] on span "Previous Student" at bounding box center [579, 92] width 50 height 10
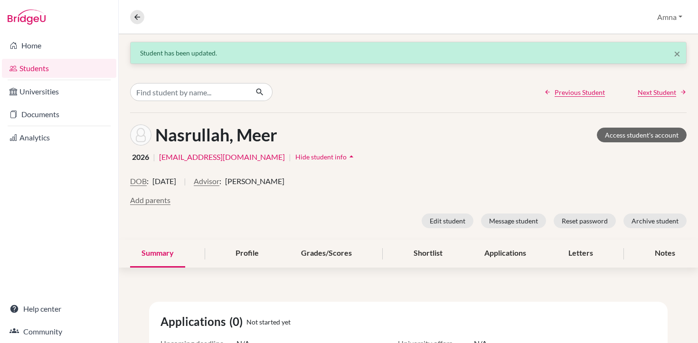
click at [301, 158] on span "Hide student info" at bounding box center [320, 157] width 51 height 8
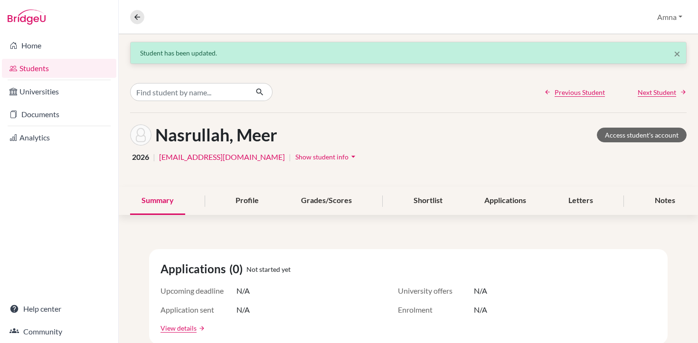
click at [301, 158] on span "Show student info" at bounding box center [321, 157] width 53 height 8
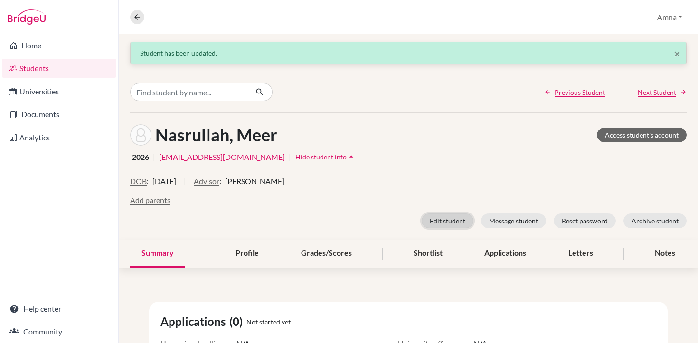
click at [455, 222] on button "Edit student" at bounding box center [448, 221] width 52 height 15
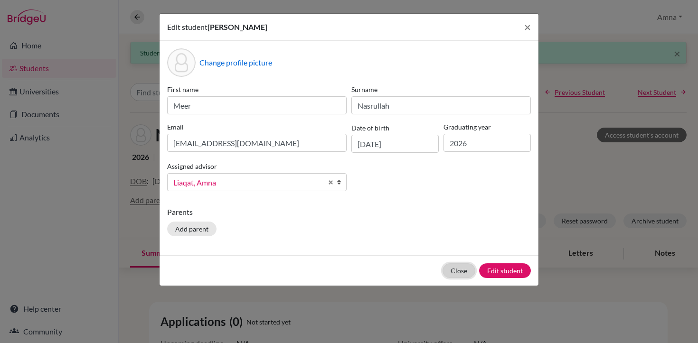
click at [459, 275] on button "Close" at bounding box center [458, 270] width 33 height 15
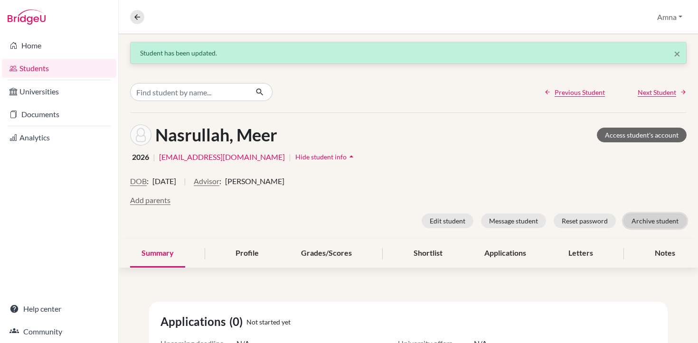
click at [654, 224] on button "Archive student" at bounding box center [654, 221] width 63 height 15
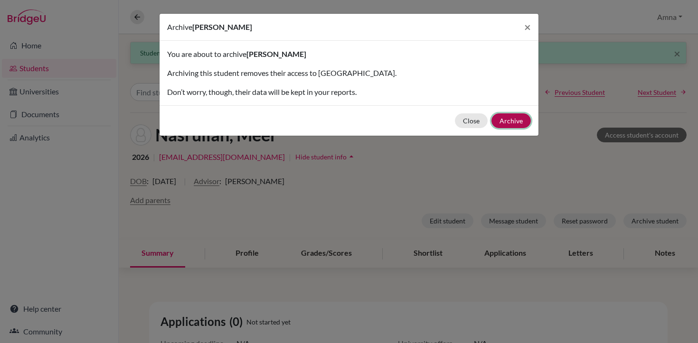
click at [515, 122] on button "Archive" at bounding box center [510, 120] width 39 height 15
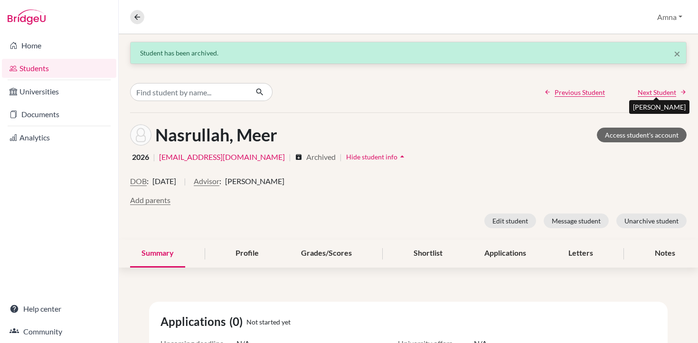
click at [654, 94] on span "Next Student" at bounding box center [657, 92] width 38 height 10
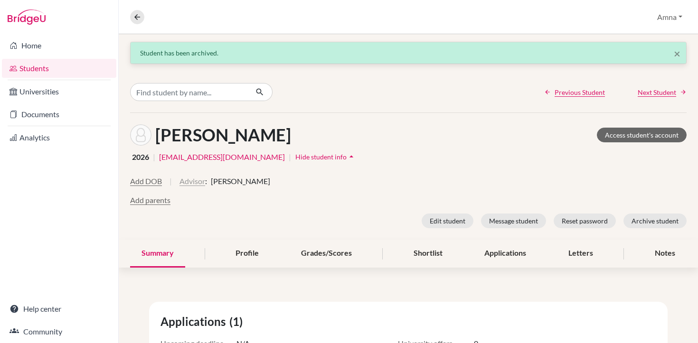
click at [198, 183] on button "Advisor" at bounding box center [192, 181] width 26 height 11
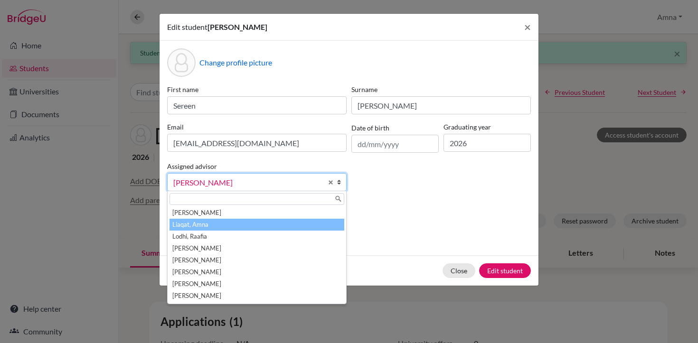
click at [207, 226] on li "Liaqat, Amna" at bounding box center [256, 225] width 175 height 12
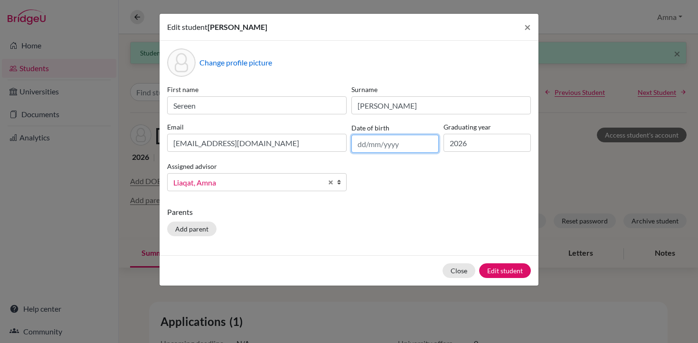
click at [364, 145] on input "text" at bounding box center [394, 144] width 87 height 18
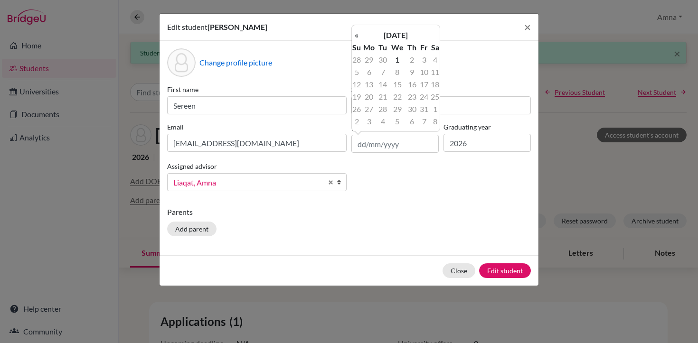
click at [433, 98] on td "25" at bounding box center [434, 97] width 9 height 12
click at [362, 143] on input "text" at bounding box center [394, 144] width 87 height 18
click at [434, 96] on td "25" at bounding box center [434, 97] width 9 height 12
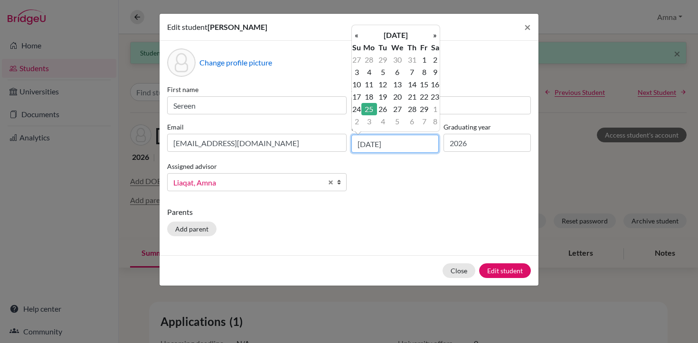
type input "25/02/2008"
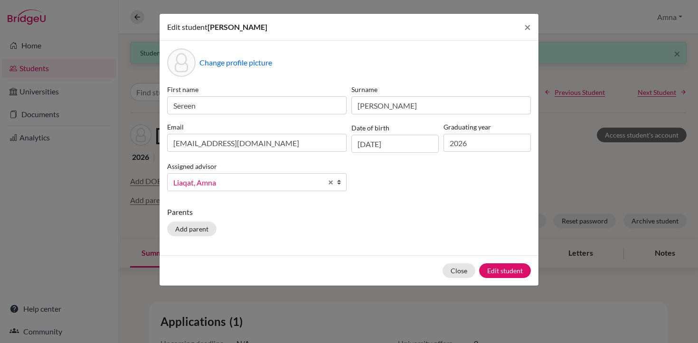
click at [358, 254] on div "Change profile picture First name Sereen Surname Rahman Email srahman2026@las.e…" at bounding box center [349, 148] width 379 height 215
click at [510, 271] on button "Edit student" at bounding box center [505, 270] width 52 height 15
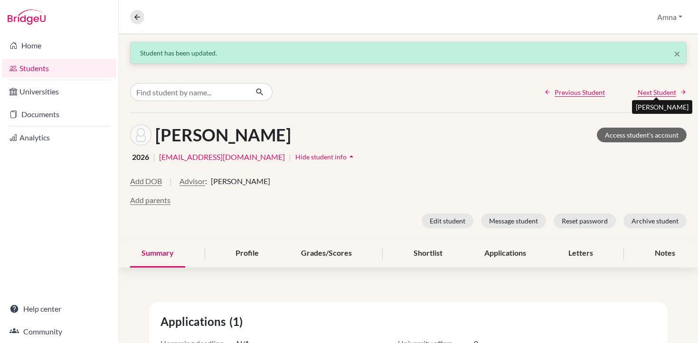
click at [650, 90] on span "Next Student" at bounding box center [657, 92] width 38 height 10
click at [219, 185] on button "Advisor" at bounding box center [207, 181] width 26 height 11
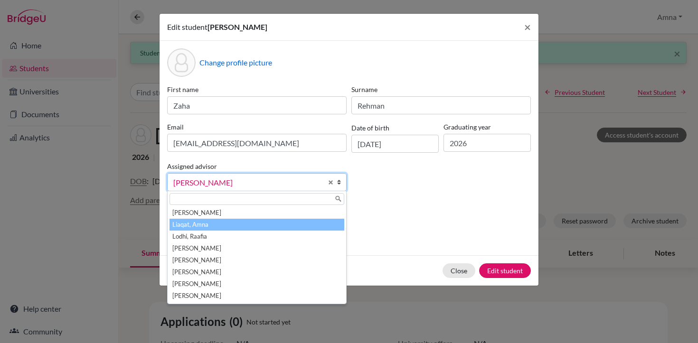
click at [211, 220] on li "Liaqat, Amna" at bounding box center [256, 225] width 175 height 12
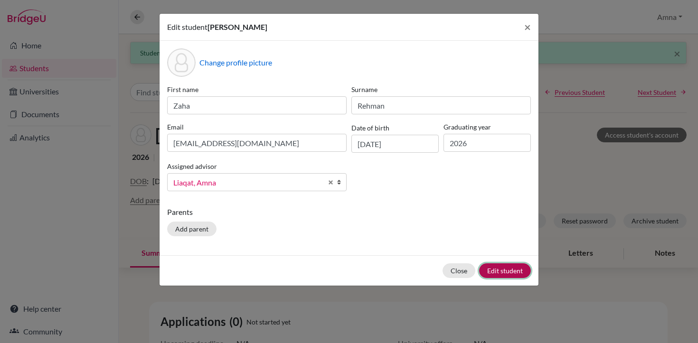
click at [511, 271] on button "Edit student" at bounding box center [505, 270] width 52 height 15
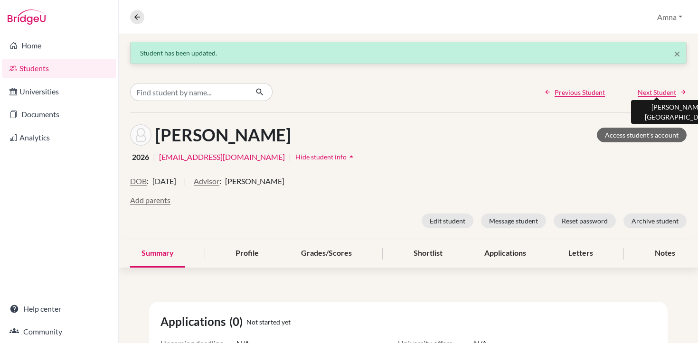
click at [653, 90] on span "Next Student" at bounding box center [657, 92] width 38 height 10
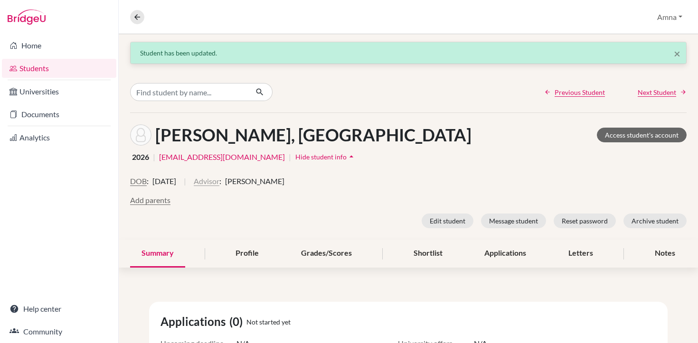
click at [219, 183] on button "Advisor" at bounding box center [207, 181] width 26 height 11
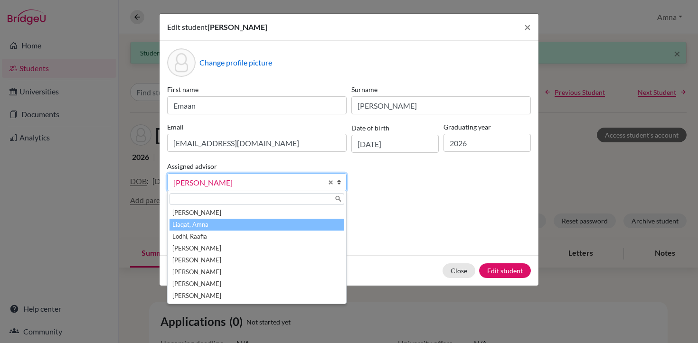
click at [216, 224] on li "Liaqat, Amna" at bounding box center [256, 225] width 175 height 12
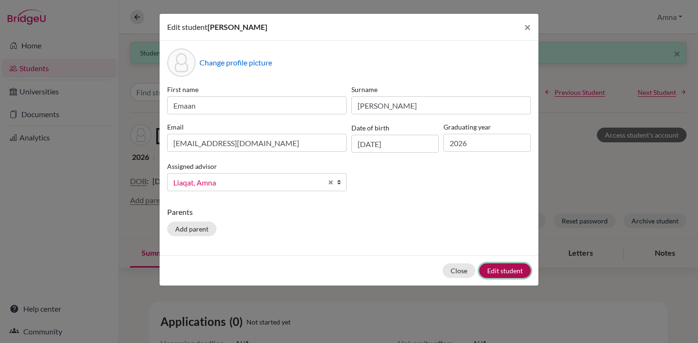
click at [509, 277] on button "Edit student" at bounding box center [505, 270] width 52 height 15
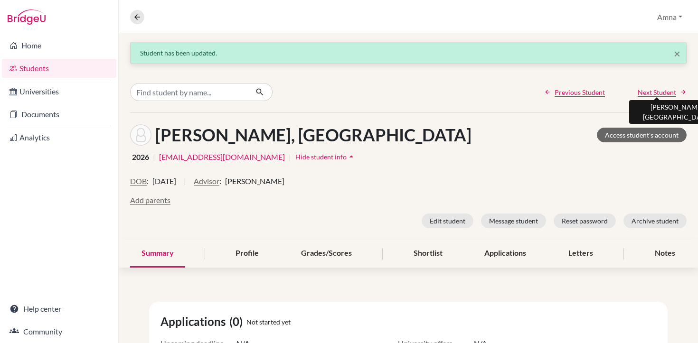
click at [660, 94] on span "Next Student" at bounding box center [657, 92] width 38 height 10
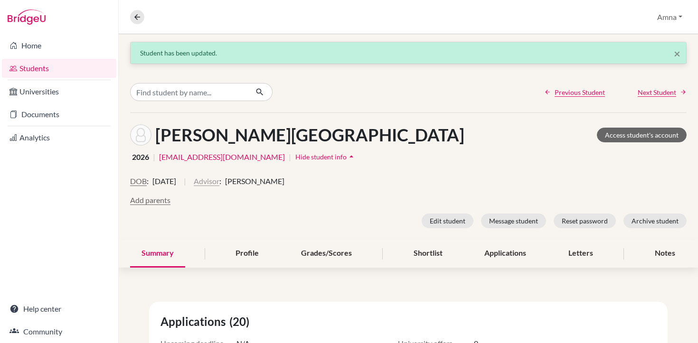
click at [219, 184] on button "Advisor" at bounding box center [207, 181] width 26 height 11
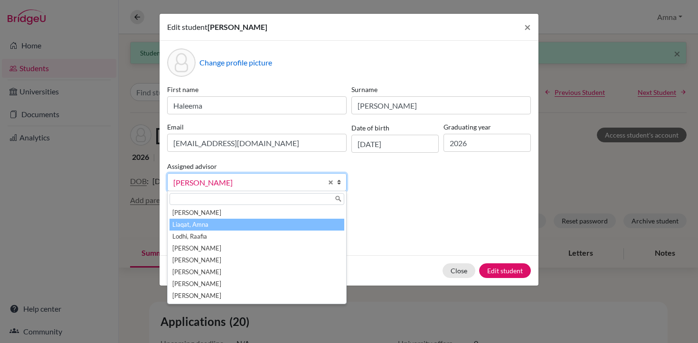
click at [200, 228] on li "Liaqat, Amna" at bounding box center [256, 225] width 175 height 12
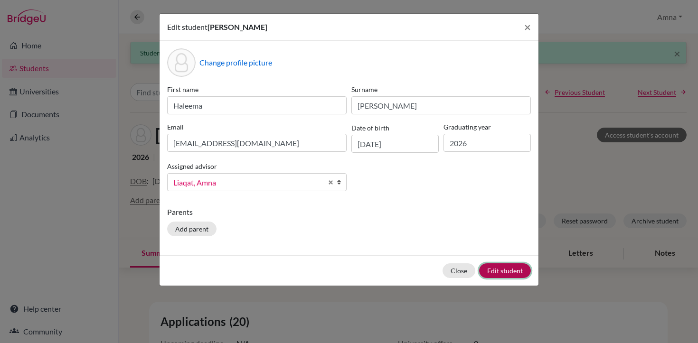
click at [495, 274] on button "Edit student" at bounding box center [505, 270] width 52 height 15
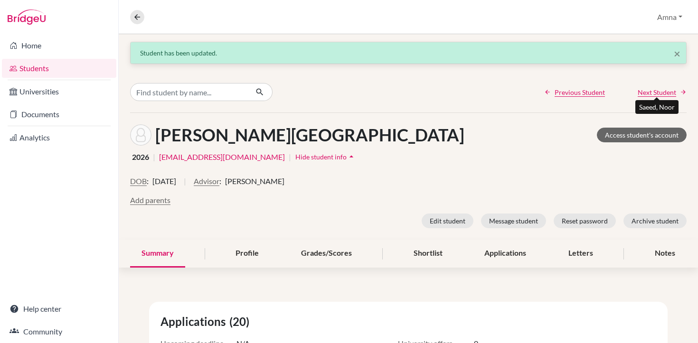
click at [648, 92] on span "Next Student" at bounding box center [657, 92] width 38 height 10
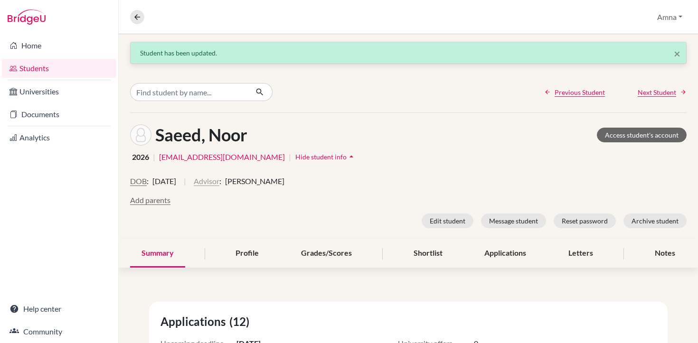
click at [219, 181] on button "Advisor" at bounding box center [207, 181] width 26 height 11
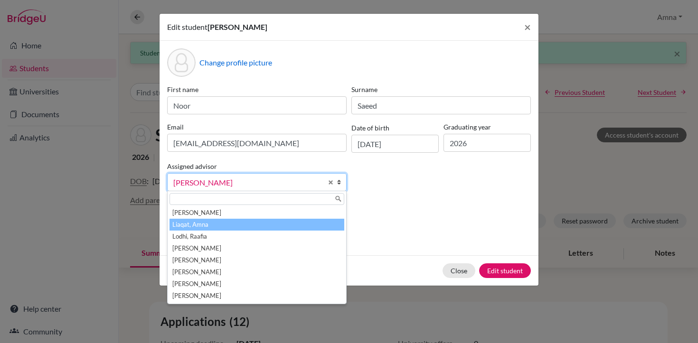
click at [204, 225] on li "Liaqat, Amna" at bounding box center [256, 225] width 175 height 12
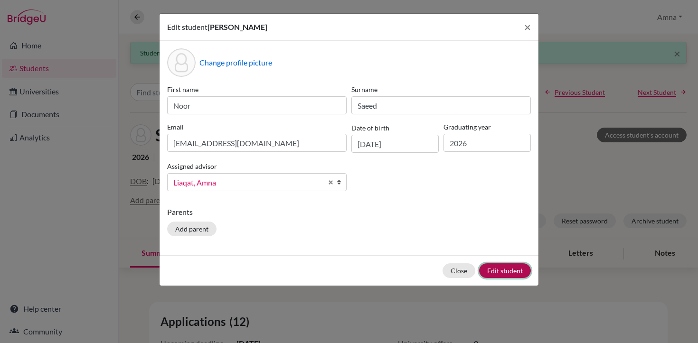
click at [500, 274] on button "Edit student" at bounding box center [505, 270] width 52 height 15
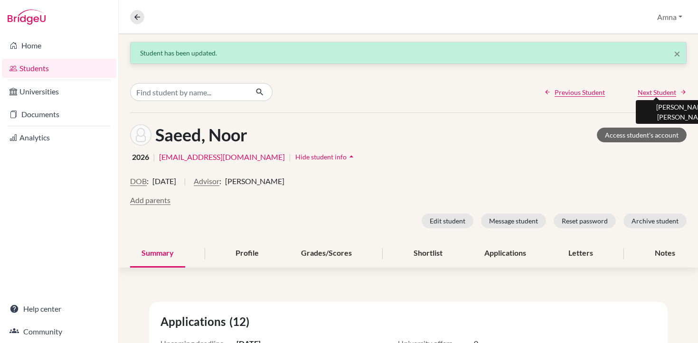
click at [655, 92] on span "Next Student" at bounding box center [657, 92] width 38 height 10
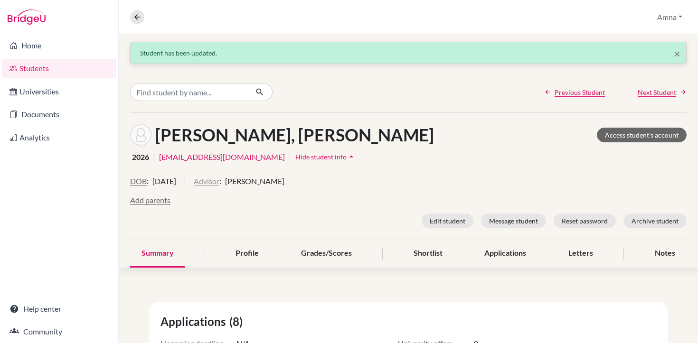
click at [219, 182] on button "Advisor" at bounding box center [207, 181] width 26 height 11
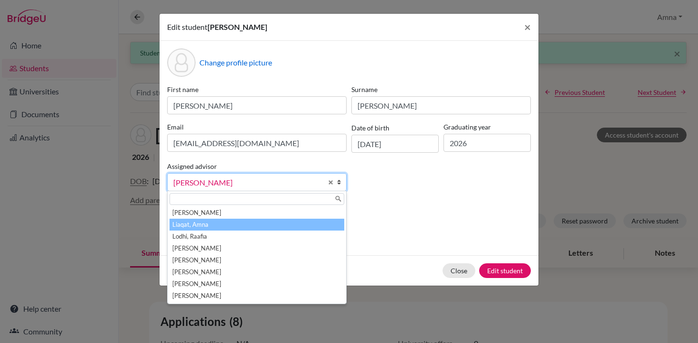
click at [197, 228] on li "Liaqat, Amna" at bounding box center [256, 225] width 175 height 12
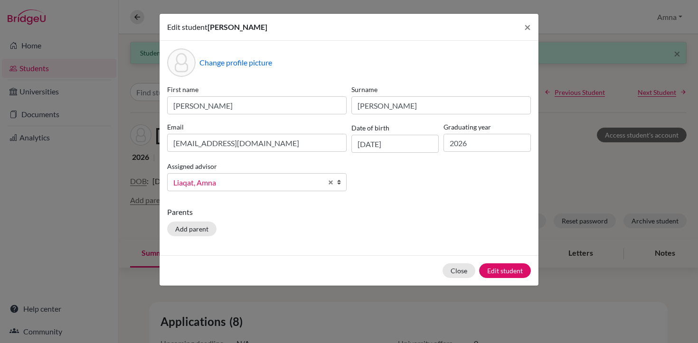
click at [490, 279] on div "Close Edit student" at bounding box center [349, 270] width 379 height 30
click at [497, 270] on button "Edit student" at bounding box center [505, 270] width 52 height 15
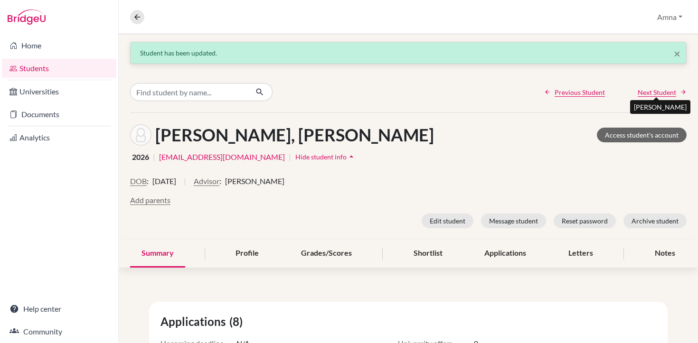
click at [656, 92] on span "Next Student" at bounding box center [657, 92] width 38 height 10
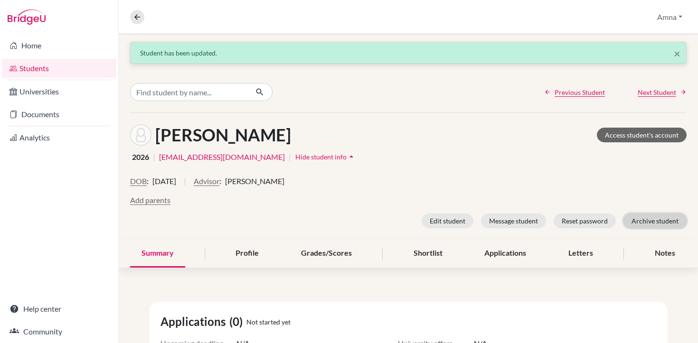
click at [646, 225] on button "Archive student" at bounding box center [654, 221] width 63 height 15
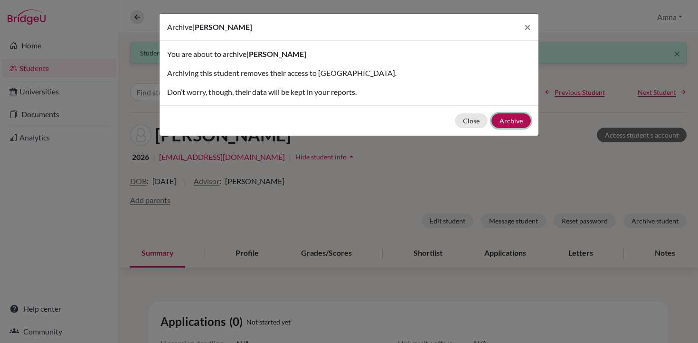
click at [512, 121] on button "Archive" at bounding box center [510, 120] width 39 height 15
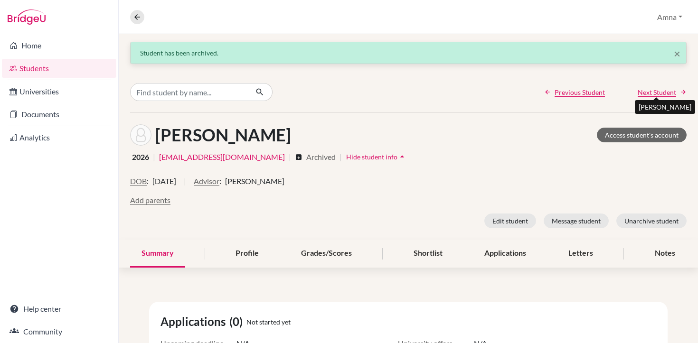
click at [658, 90] on span "Next Student" at bounding box center [657, 92] width 38 height 10
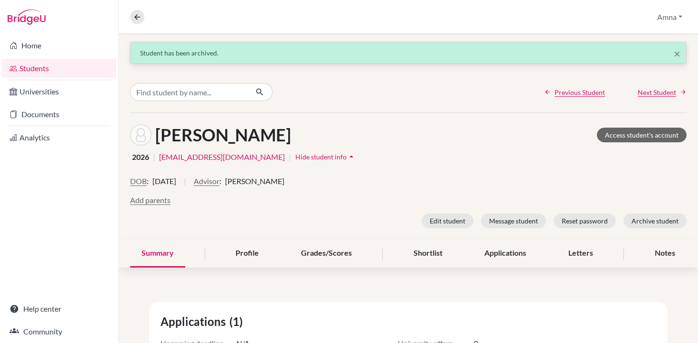
click at [238, 188] on div "DOB : 21 October 2007 | Advisor : Rabia Sarwar" at bounding box center [408, 185] width 556 height 19
click at [219, 181] on button "Advisor" at bounding box center [207, 181] width 26 height 11
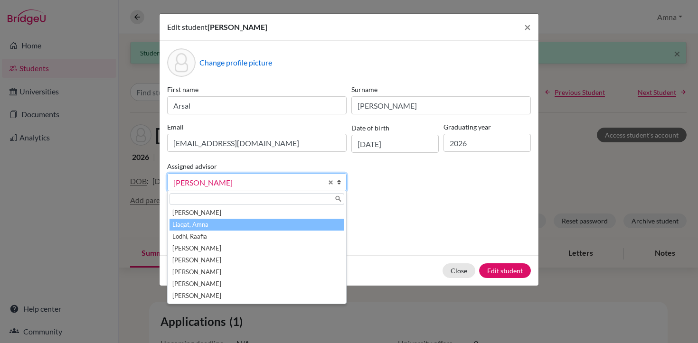
click at [207, 222] on li "Liaqat, Amna" at bounding box center [256, 225] width 175 height 12
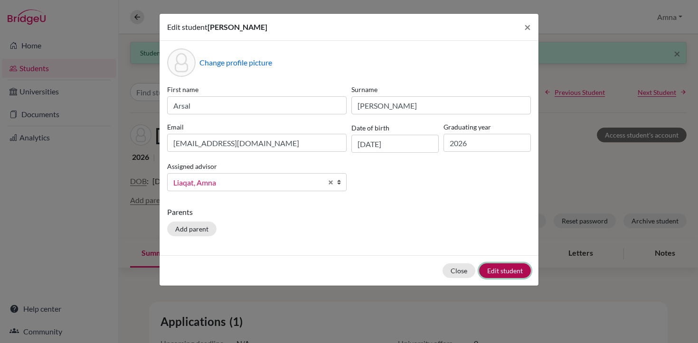
click at [493, 270] on button "Edit student" at bounding box center [505, 270] width 52 height 15
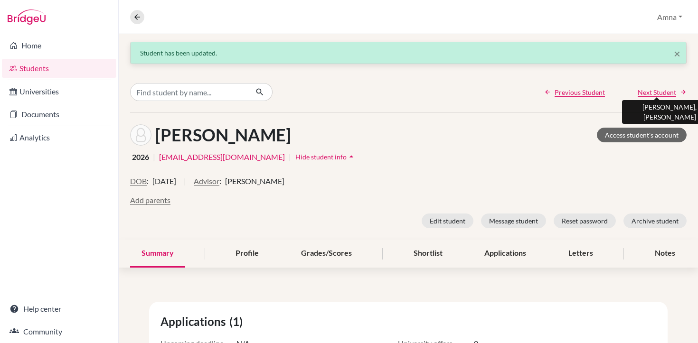
click at [648, 92] on span "Next Student" at bounding box center [657, 92] width 38 height 10
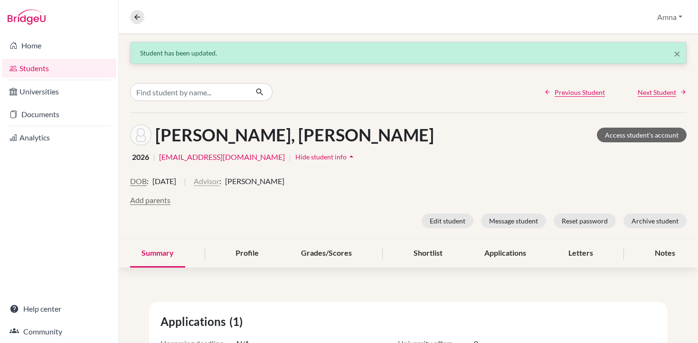
click at [219, 186] on button "Advisor" at bounding box center [207, 181] width 26 height 11
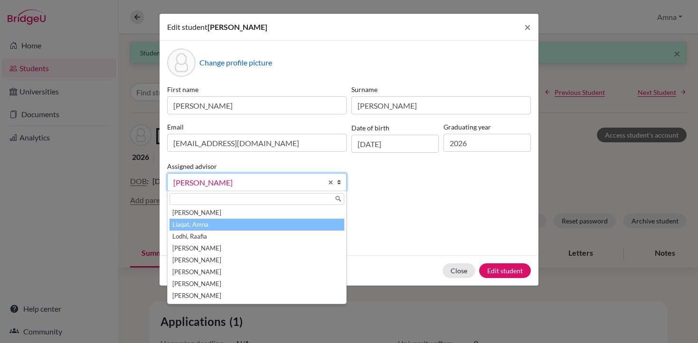
click at [204, 220] on li "Liaqat, Amna" at bounding box center [256, 225] width 175 height 12
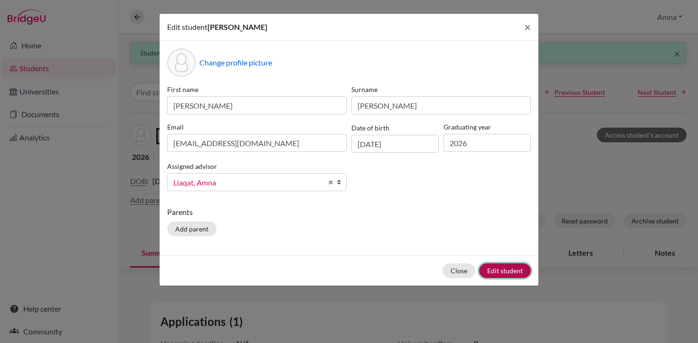
click at [503, 272] on button "Edit student" at bounding box center [505, 270] width 52 height 15
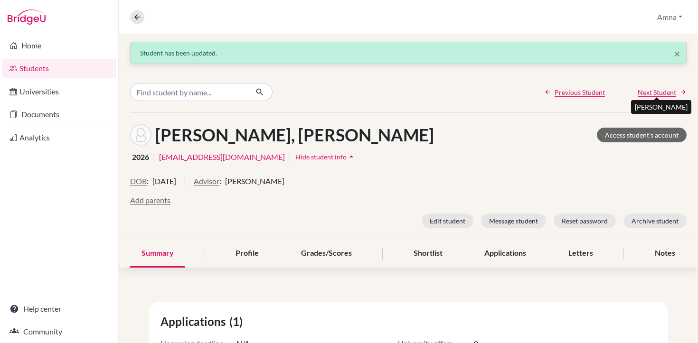
click at [659, 94] on span "Next Student" at bounding box center [657, 92] width 38 height 10
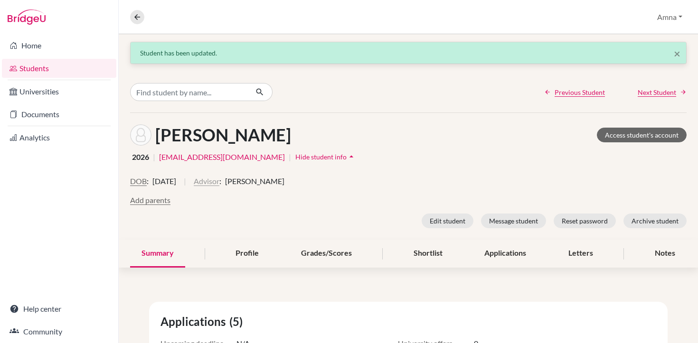
click at [219, 179] on button "Advisor" at bounding box center [207, 181] width 26 height 11
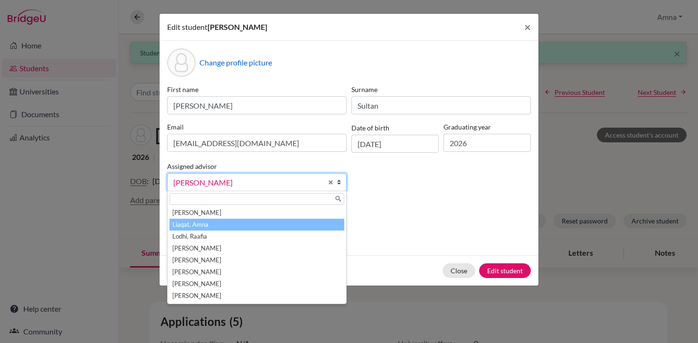
click at [204, 226] on li "Liaqat, Amna" at bounding box center [256, 225] width 175 height 12
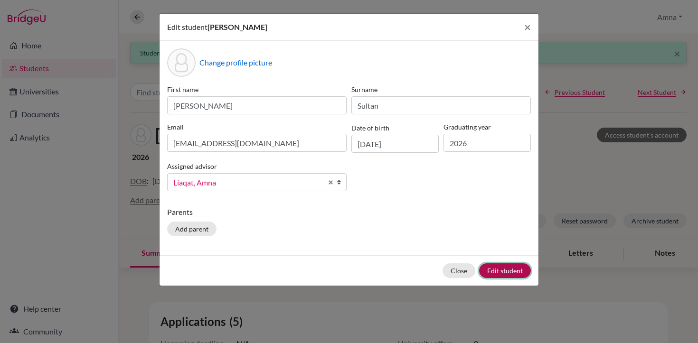
click at [493, 274] on button "Edit student" at bounding box center [505, 270] width 52 height 15
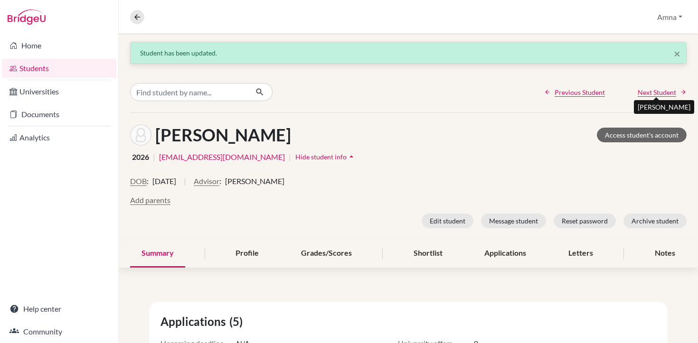
click at [654, 93] on span "Next Student" at bounding box center [657, 92] width 38 height 10
click at [219, 182] on button "Advisor" at bounding box center [207, 181] width 26 height 11
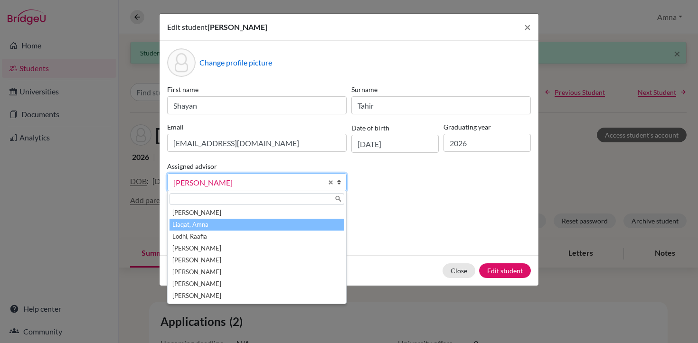
click at [193, 225] on li "Liaqat, Amna" at bounding box center [256, 225] width 175 height 12
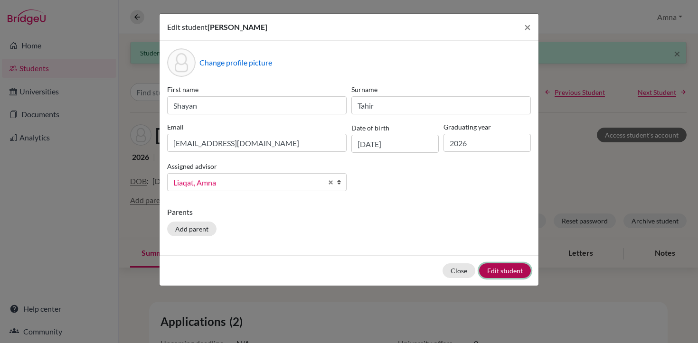
click at [504, 273] on button "Edit student" at bounding box center [505, 270] width 52 height 15
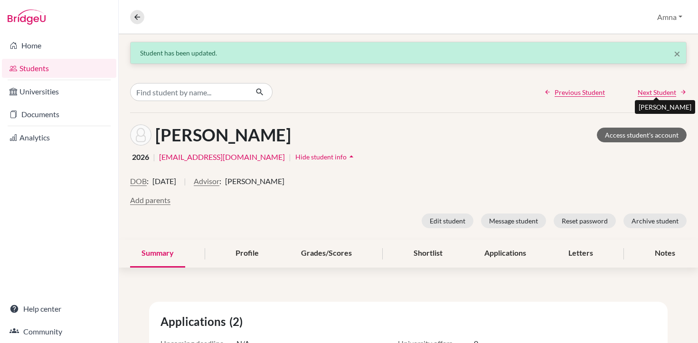
click at [646, 93] on span "Next Student" at bounding box center [657, 92] width 38 height 10
click at [219, 184] on button "Advisor" at bounding box center [207, 181] width 26 height 11
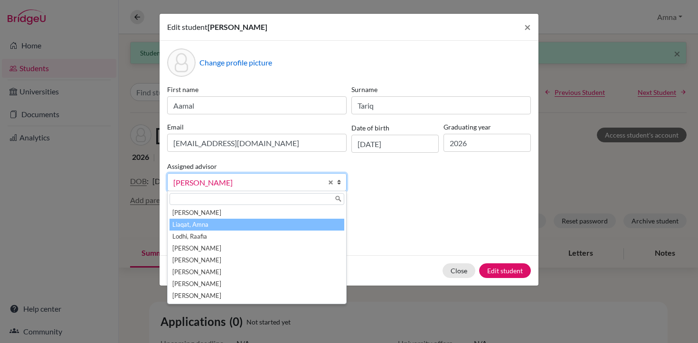
click at [211, 227] on li "Liaqat, Amna" at bounding box center [256, 225] width 175 height 12
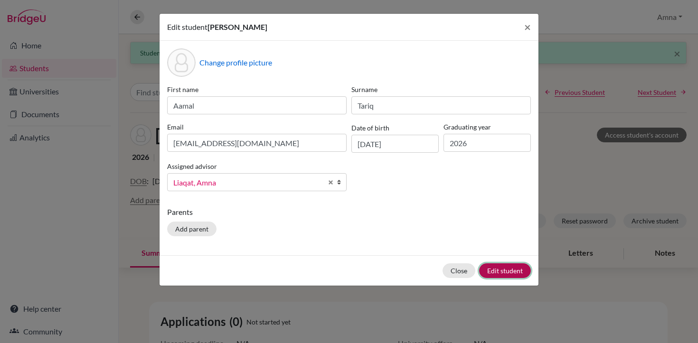
click at [520, 265] on button "Edit student" at bounding box center [505, 270] width 52 height 15
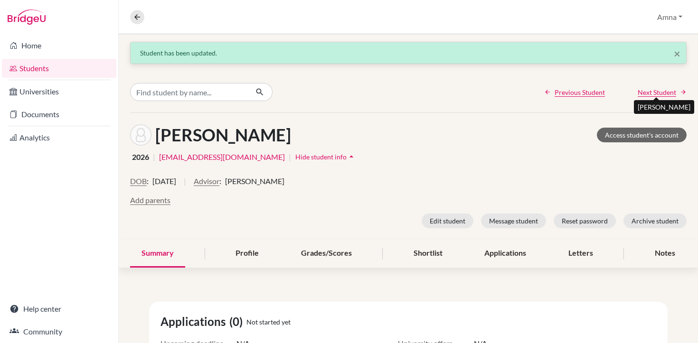
click at [643, 96] on span "Next Student" at bounding box center [657, 92] width 38 height 10
click at [219, 180] on button "Advisor" at bounding box center [207, 181] width 26 height 11
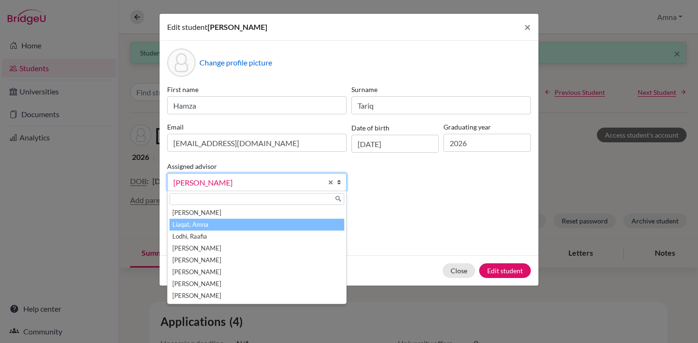
click at [208, 225] on li "Liaqat, Amna" at bounding box center [256, 225] width 175 height 12
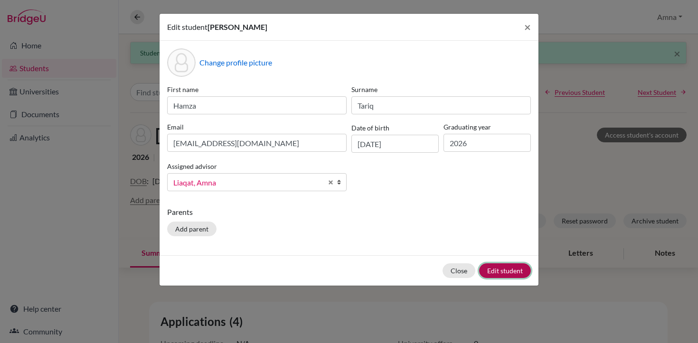
click at [508, 270] on button "Edit student" at bounding box center [505, 270] width 52 height 15
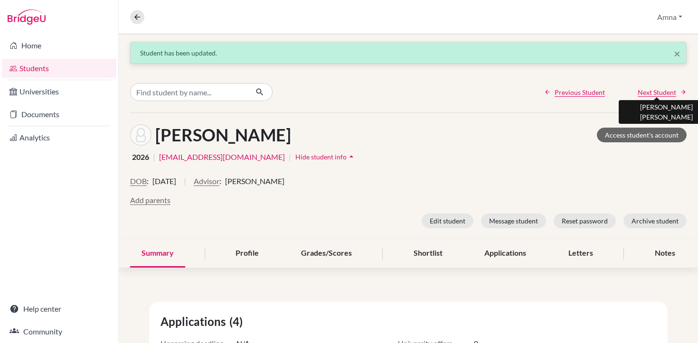
click at [651, 90] on span "Next Student" at bounding box center [657, 92] width 38 height 10
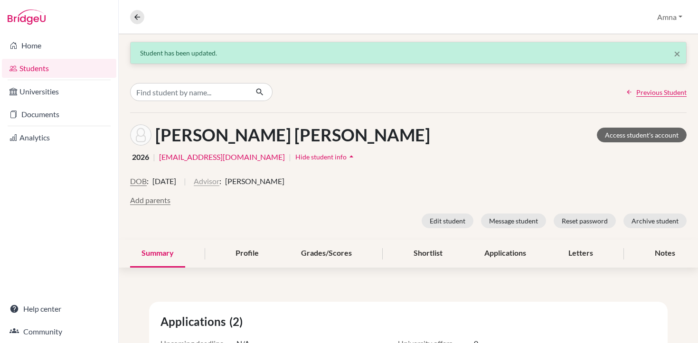
click at [219, 181] on button "Advisor" at bounding box center [207, 181] width 26 height 11
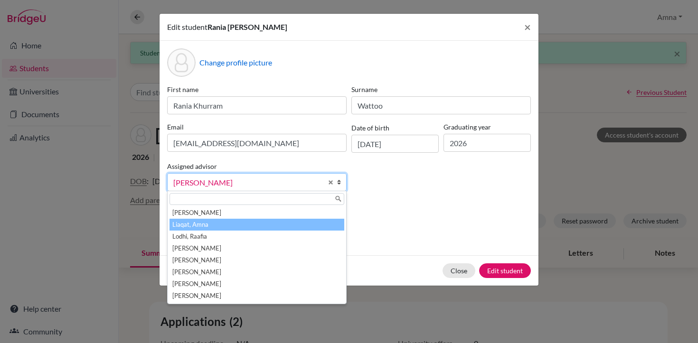
click at [194, 223] on li "Liaqat, Amna" at bounding box center [256, 225] width 175 height 12
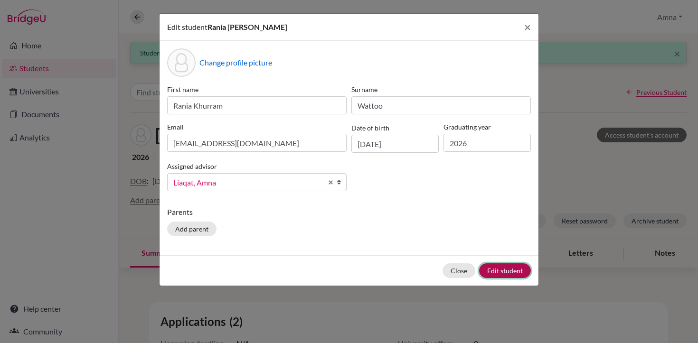
click at [517, 269] on button "Edit student" at bounding box center [505, 270] width 52 height 15
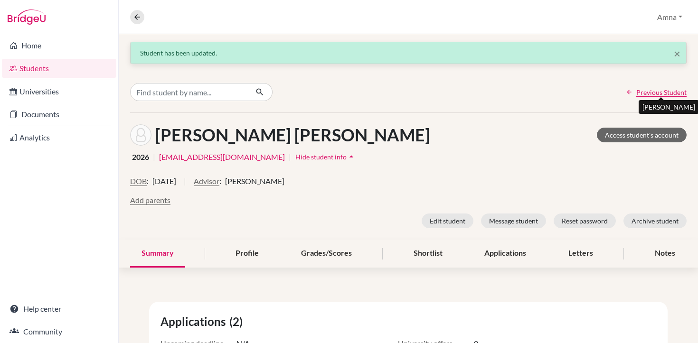
click at [658, 92] on span "Previous Student" at bounding box center [661, 92] width 50 height 10
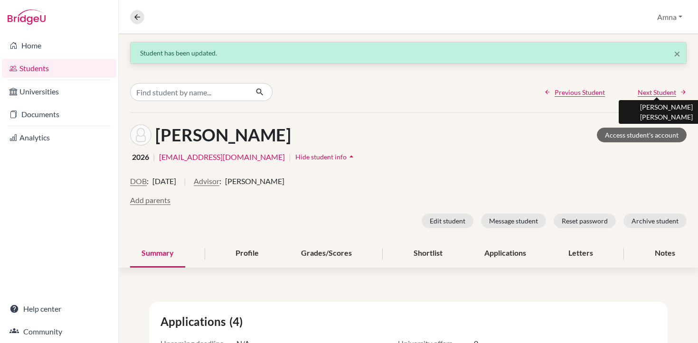
click at [660, 94] on span "Next Student" at bounding box center [657, 92] width 38 height 10
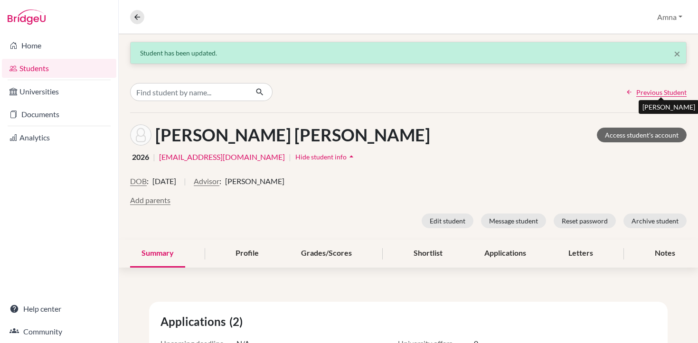
click at [660, 92] on span "Previous Student" at bounding box center [661, 92] width 50 height 10
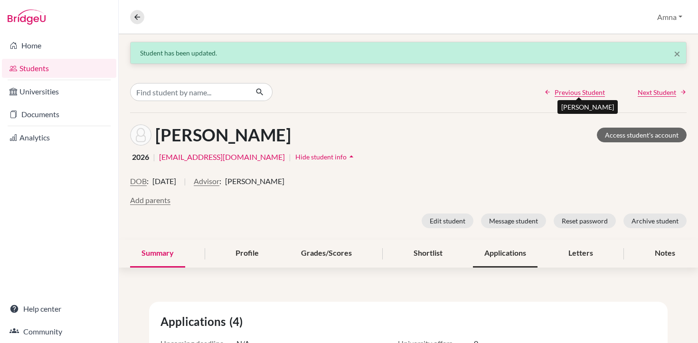
click at [504, 254] on div "Applications" at bounding box center [505, 254] width 65 height 28
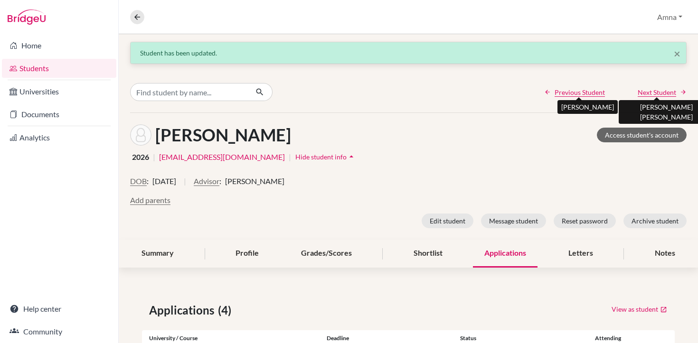
click at [665, 92] on span "Next Student" at bounding box center [657, 92] width 38 height 10
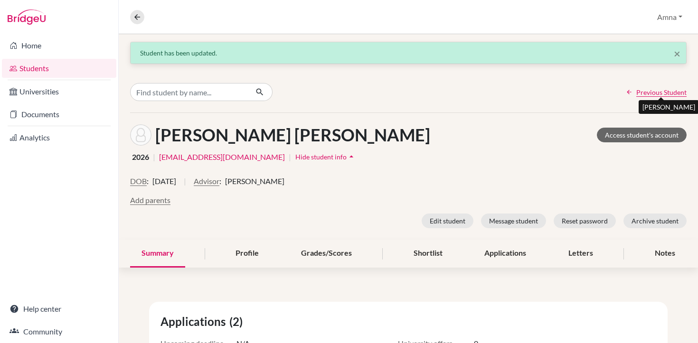
click at [662, 90] on span "Previous Student" at bounding box center [661, 92] width 50 height 10
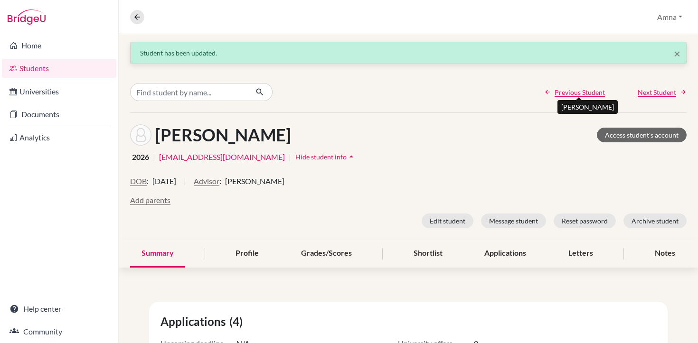
click at [578, 93] on span "Previous Student" at bounding box center [579, 92] width 50 height 10
click at [572, 93] on span "Previous Student" at bounding box center [579, 92] width 50 height 10
click at [578, 91] on span "Previous Student" at bounding box center [579, 92] width 50 height 10
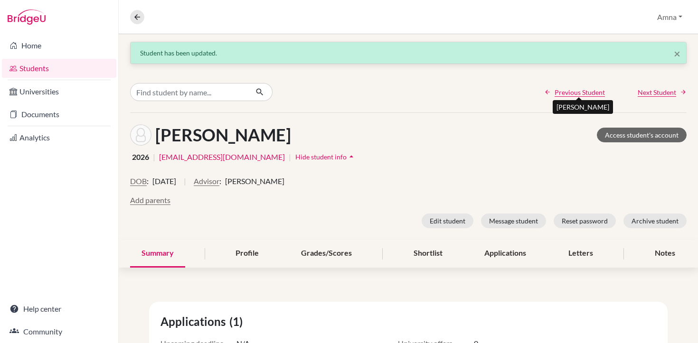
click at [580, 91] on span "Previous Student" at bounding box center [579, 92] width 50 height 10
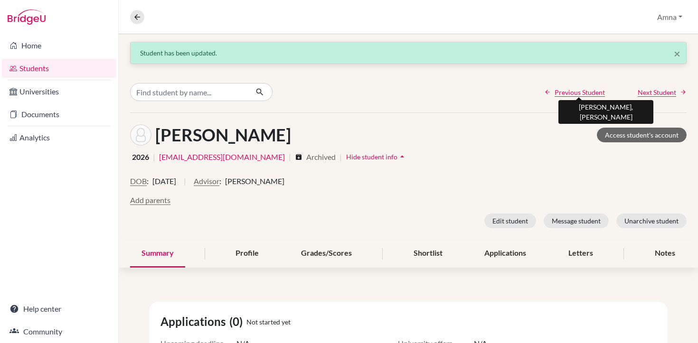
click at [580, 91] on span "Previous Student" at bounding box center [579, 92] width 50 height 10
